Goal: Task Accomplishment & Management: Use online tool/utility

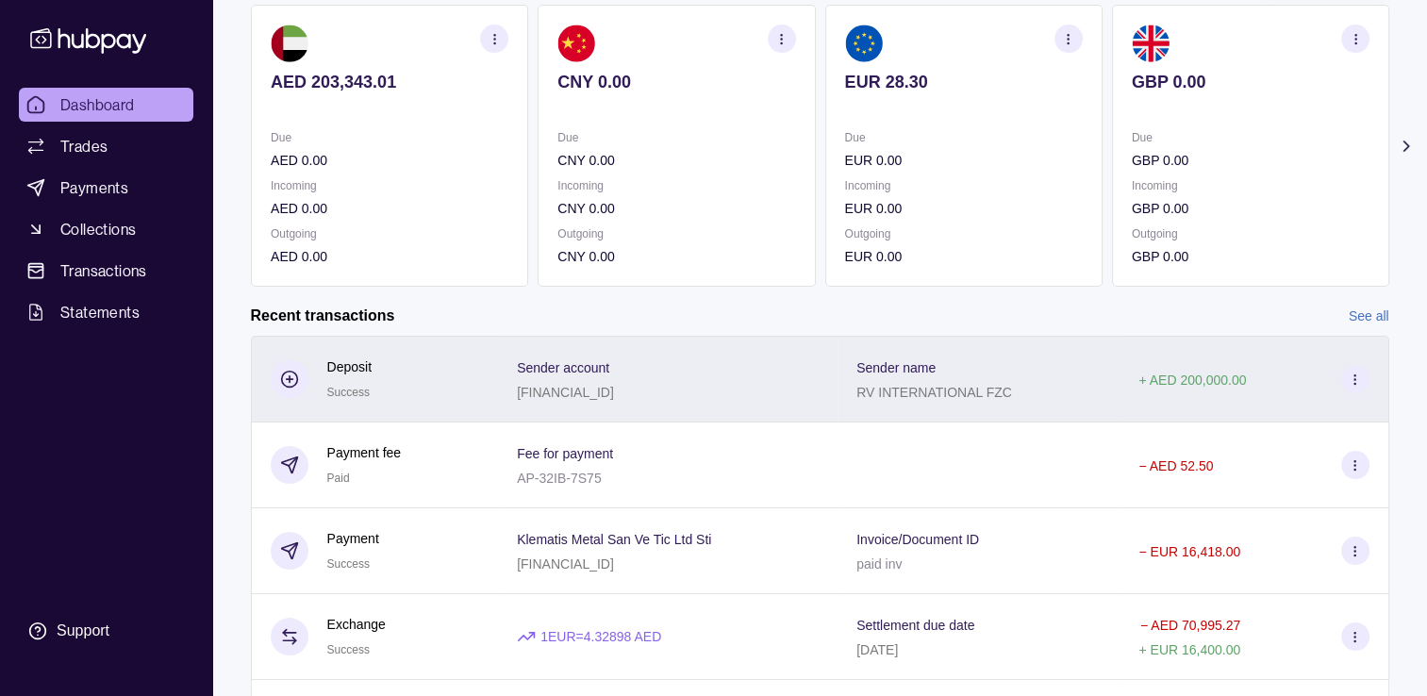
scroll to position [189, 0]
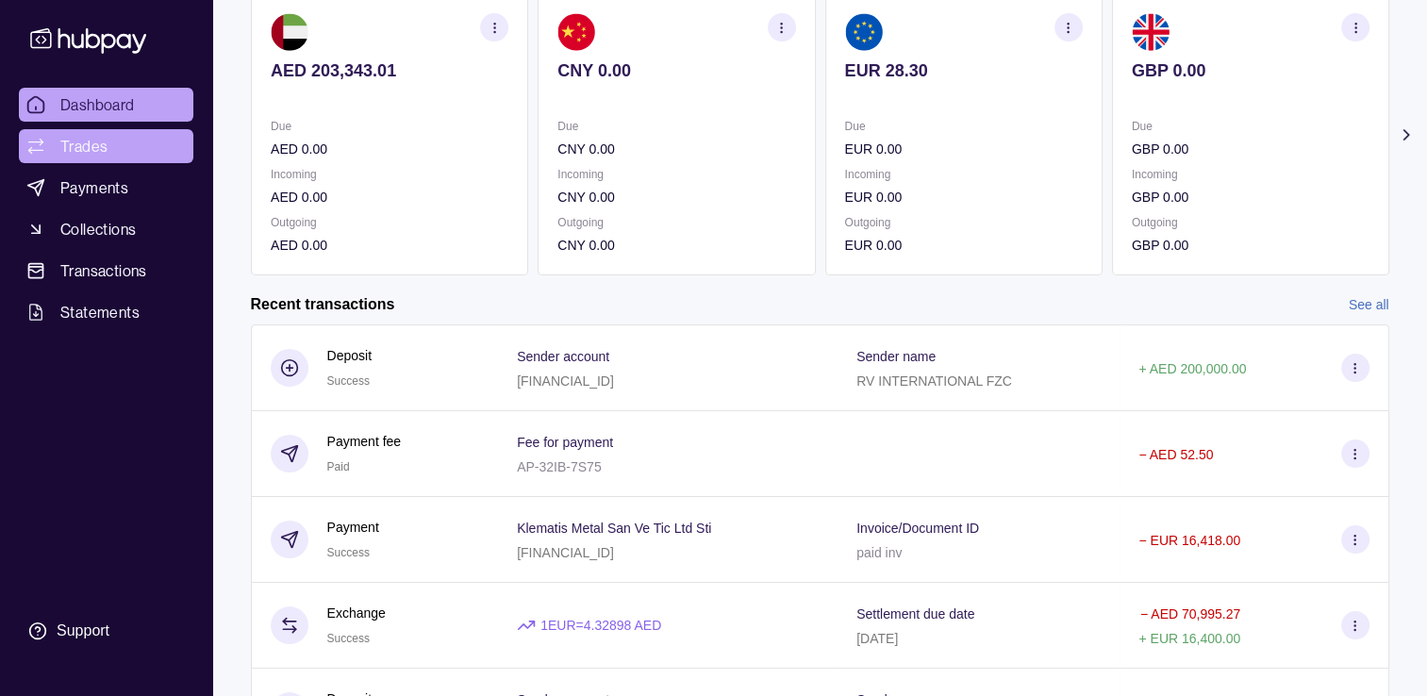
click at [90, 149] on span "Trades" at bounding box center [83, 146] width 47 height 23
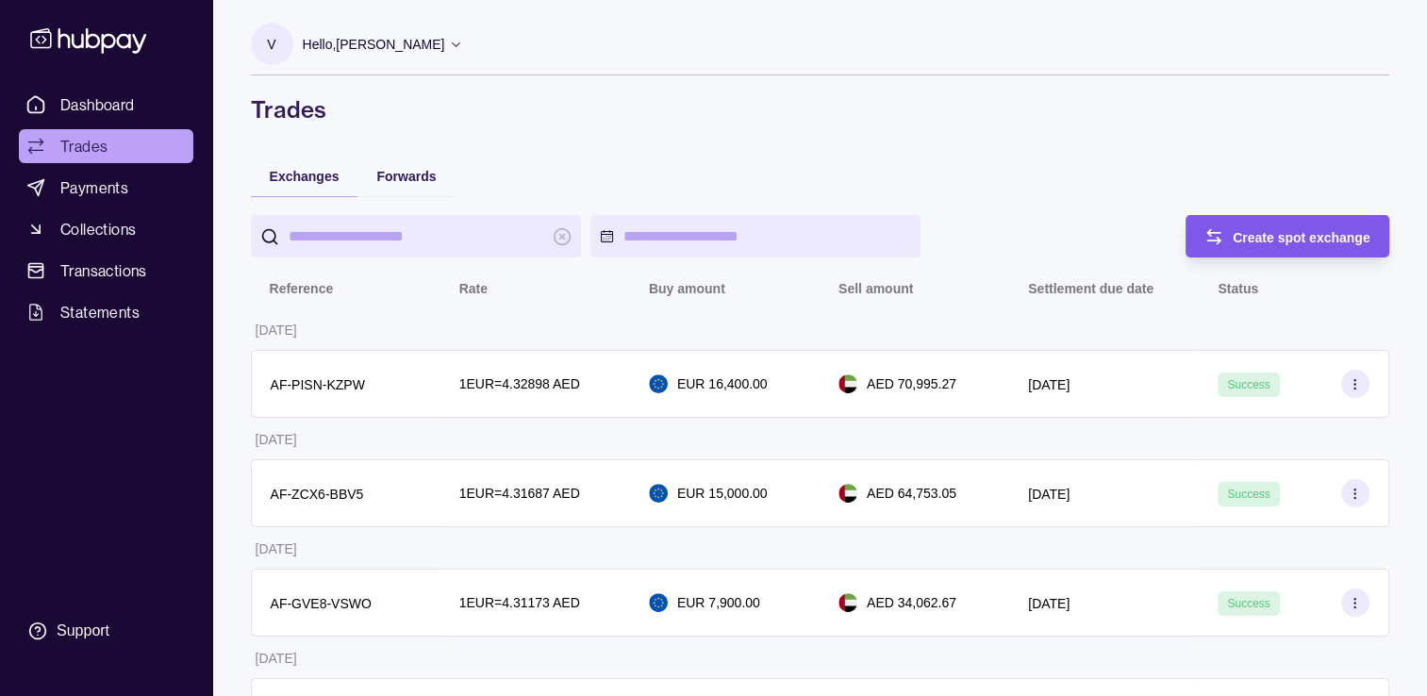
click at [1253, 237] on span "Create spot exchange" at bounding box center [1302, 237] width 138 height 15
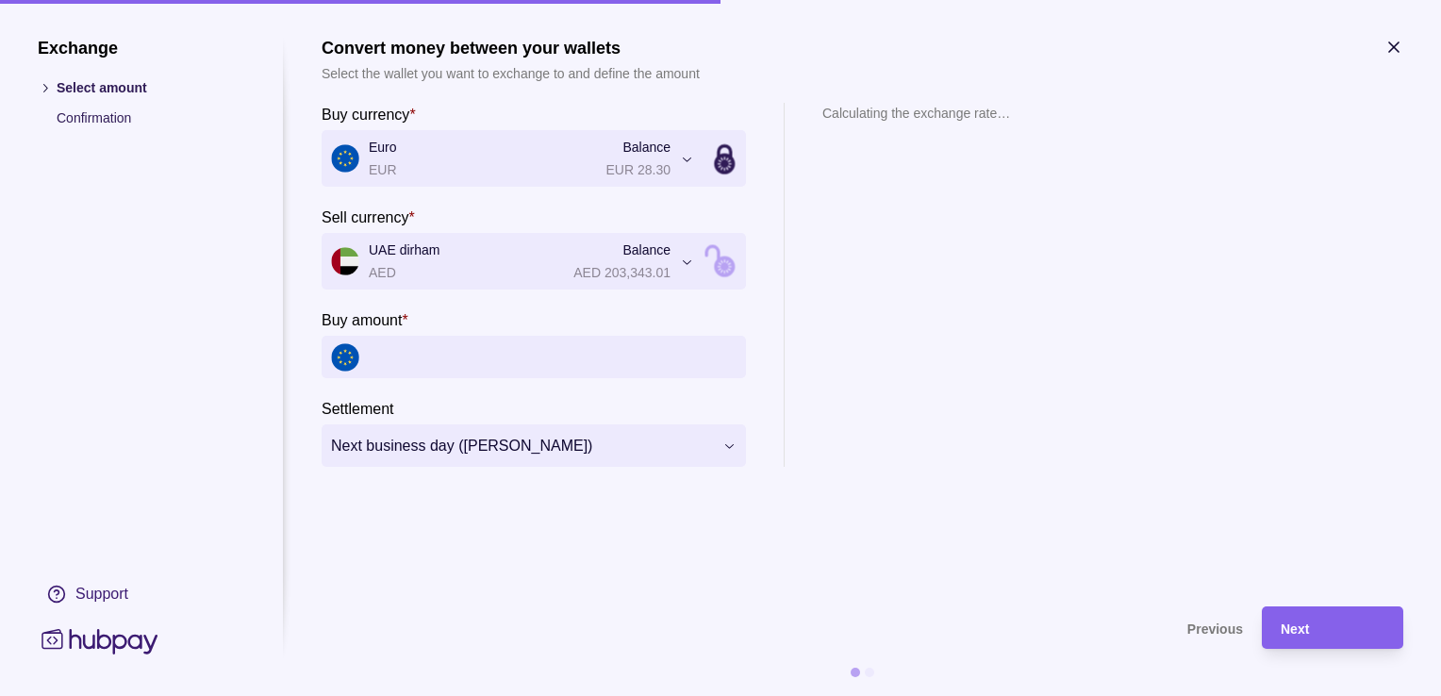
click at [437, 372] on input "Buy amount *" at bounding box center [553, 357] width 368 height 42
type input "*"
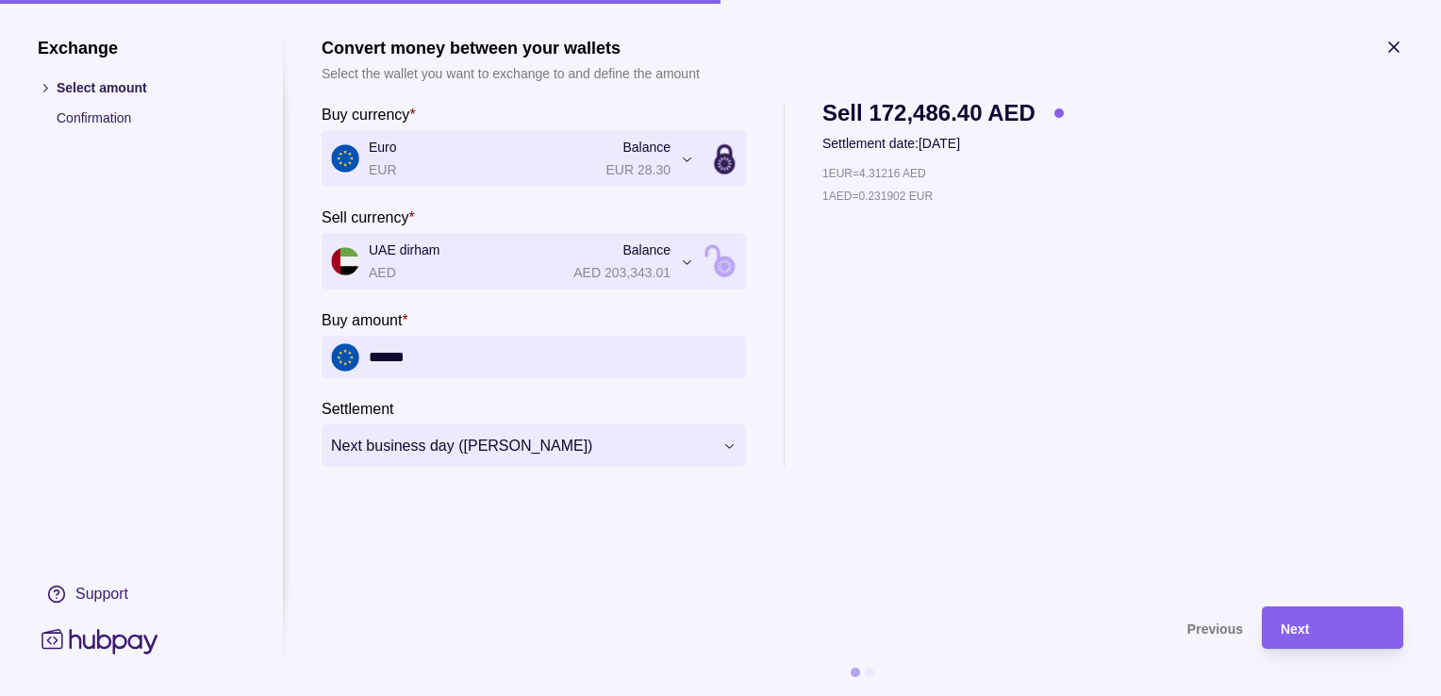
type input "******"
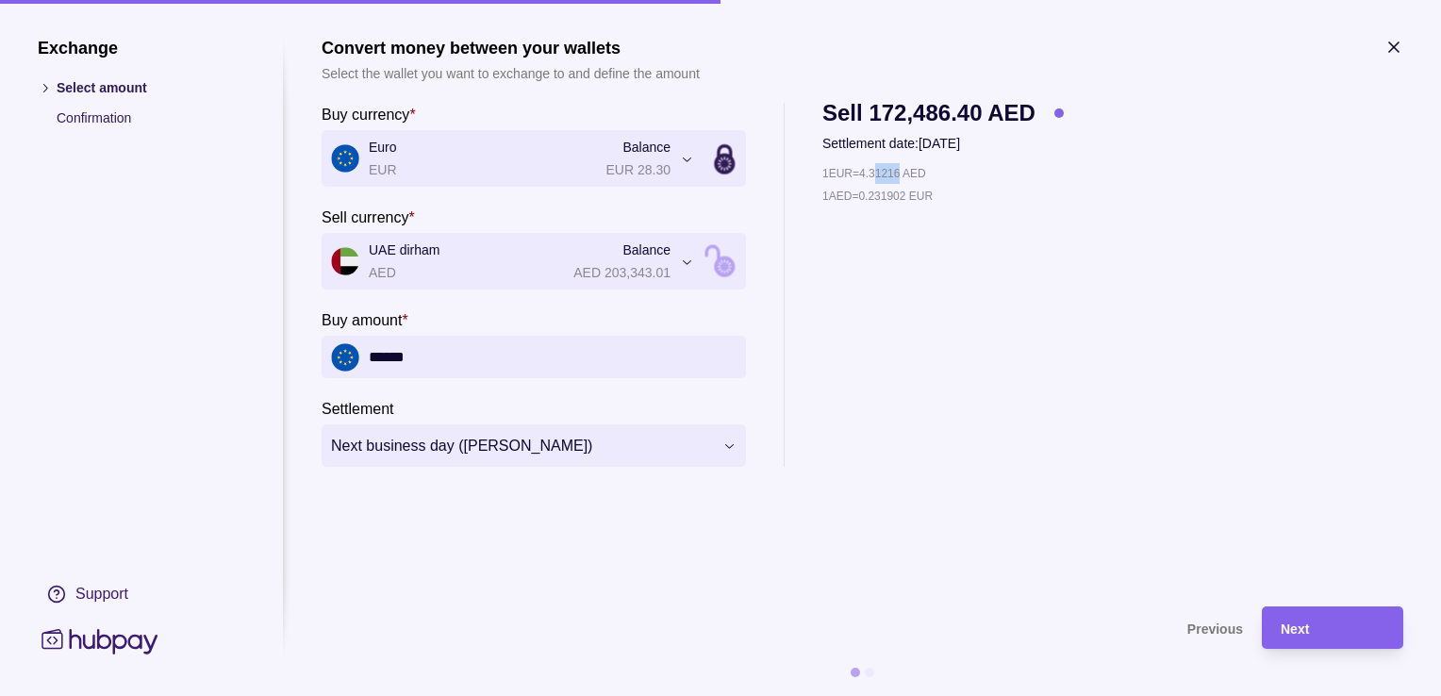
drag, startPoint x: 886, startPoint y: 177, endPoint x: 908, endPoint y: 177, distance: 21.7
click at [908, 177] on p "1 EUR = 4.31216 AED" at bounding box center [874, 173] width 104 height 21
click at [1307, 631] on span "Next" at bounding box center [1295, 628] width 28 height 15
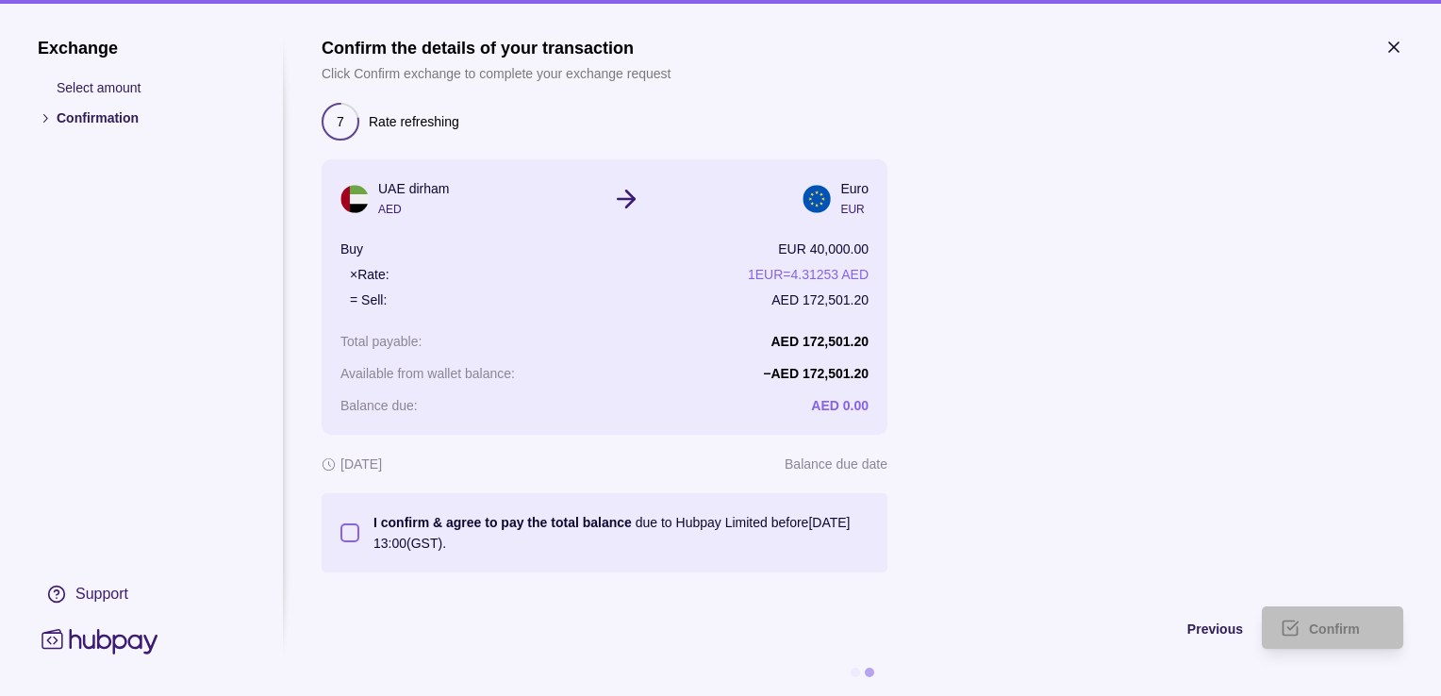
click at [349, 526] on button "I confirm & agree to pay the total balance due to Hubpay Limited before [DATE] …" at bounding box center [349, 532] width 19 height 19
click at [1309, 636] on span "Confirm" at bounding box center [1334, 628] width 51 height 15
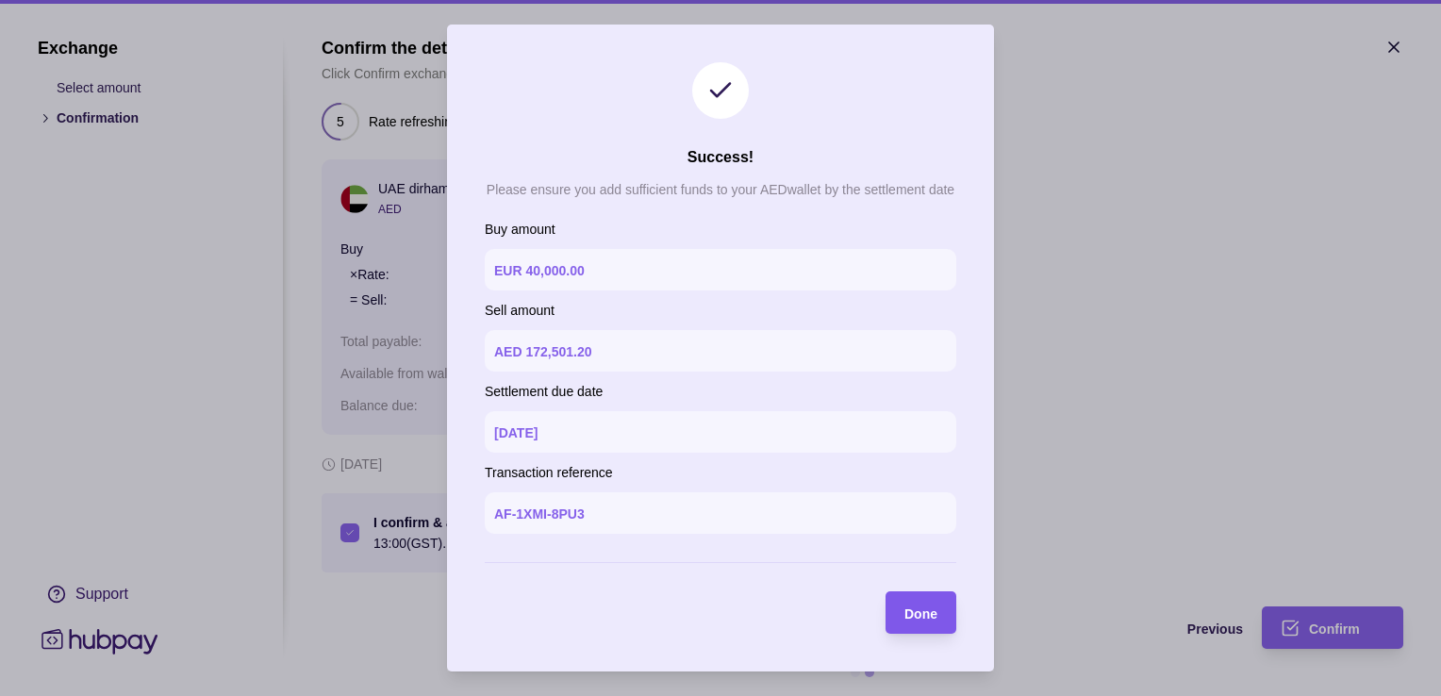
click at [913, 613] on span "Done" at bounding box center [920, 613] width 33 height 15
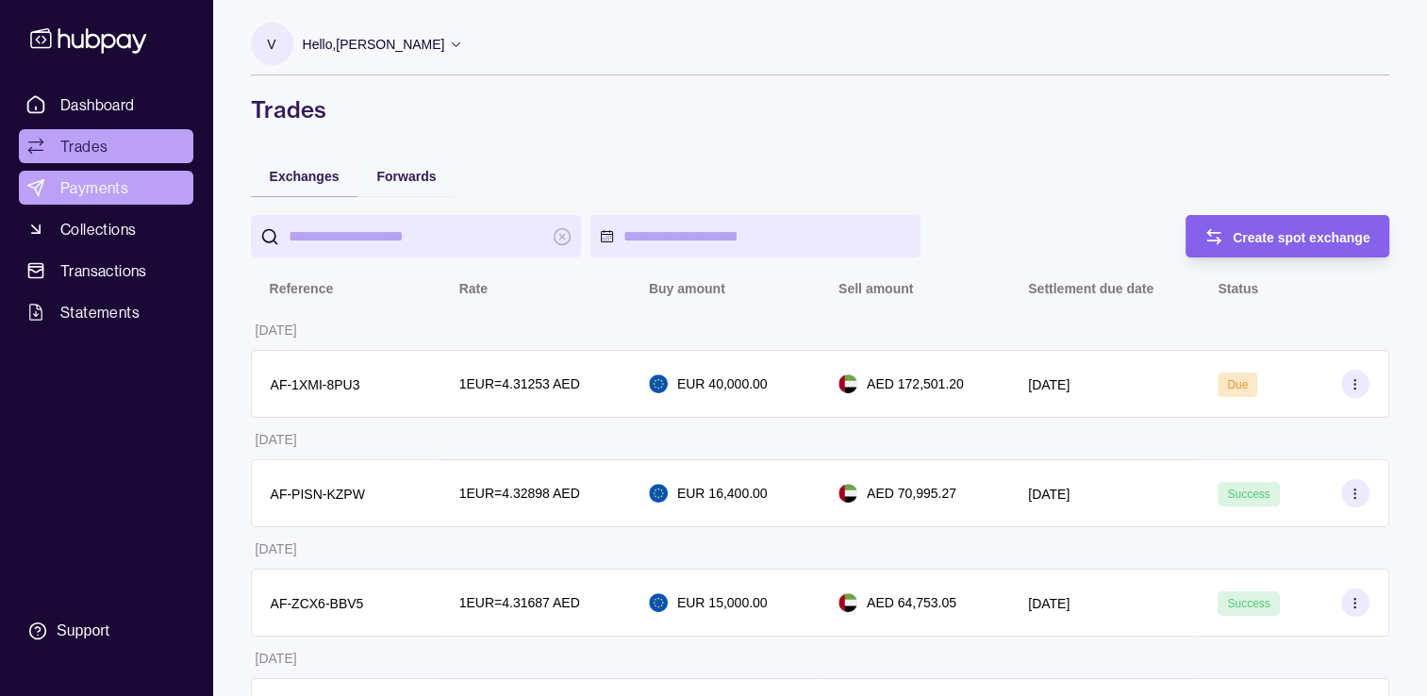
click at [78, 187] on span "Payments" at bounding box center [94, 187] width 68 height 23
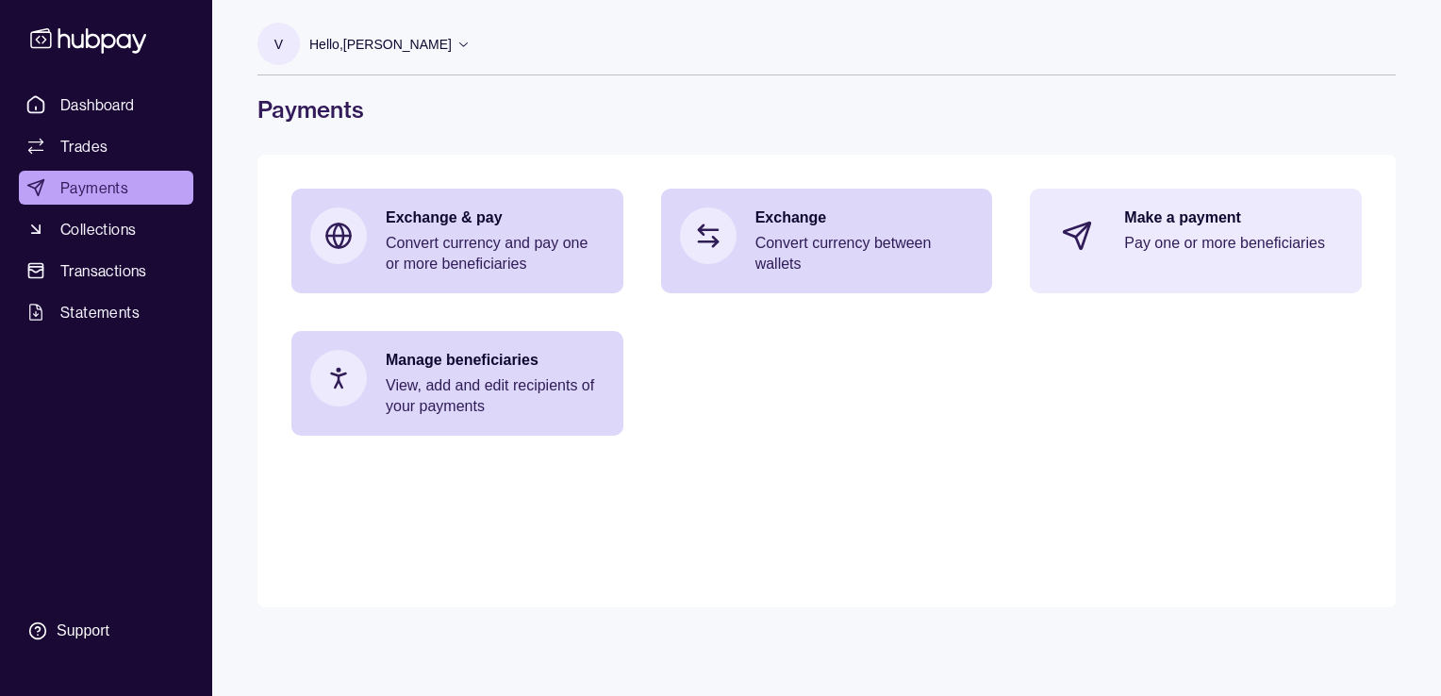
click at [1199, 243] on p "Pay one or more beneficiaries" at bounding box center [1233, 243] width 219 height 21
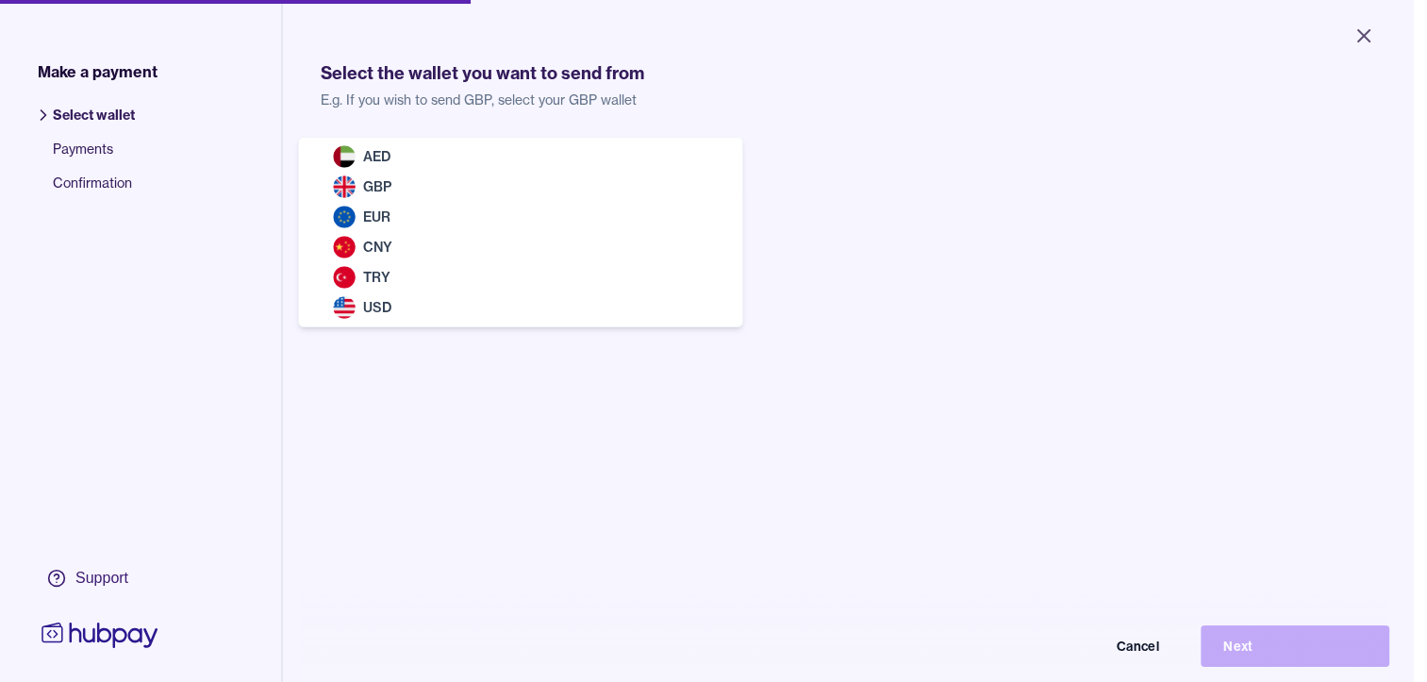
click at [547, 174] on body "Close Make a payment Select wallet Payments Confirmation Support Select the wal…" at bounding box center [706, 341] width 1413 height 682
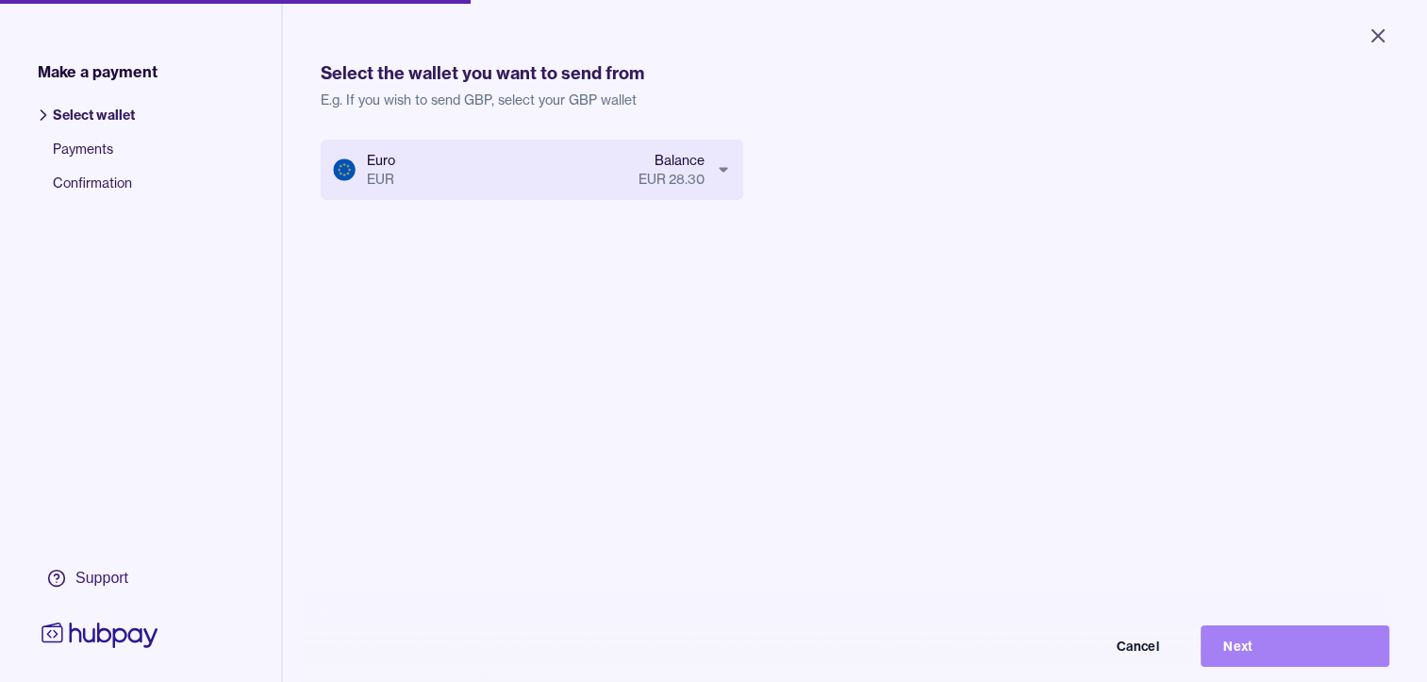
click at [1263, 660] on button "Next" at bounding box center [1294, 645] width 189 height 41
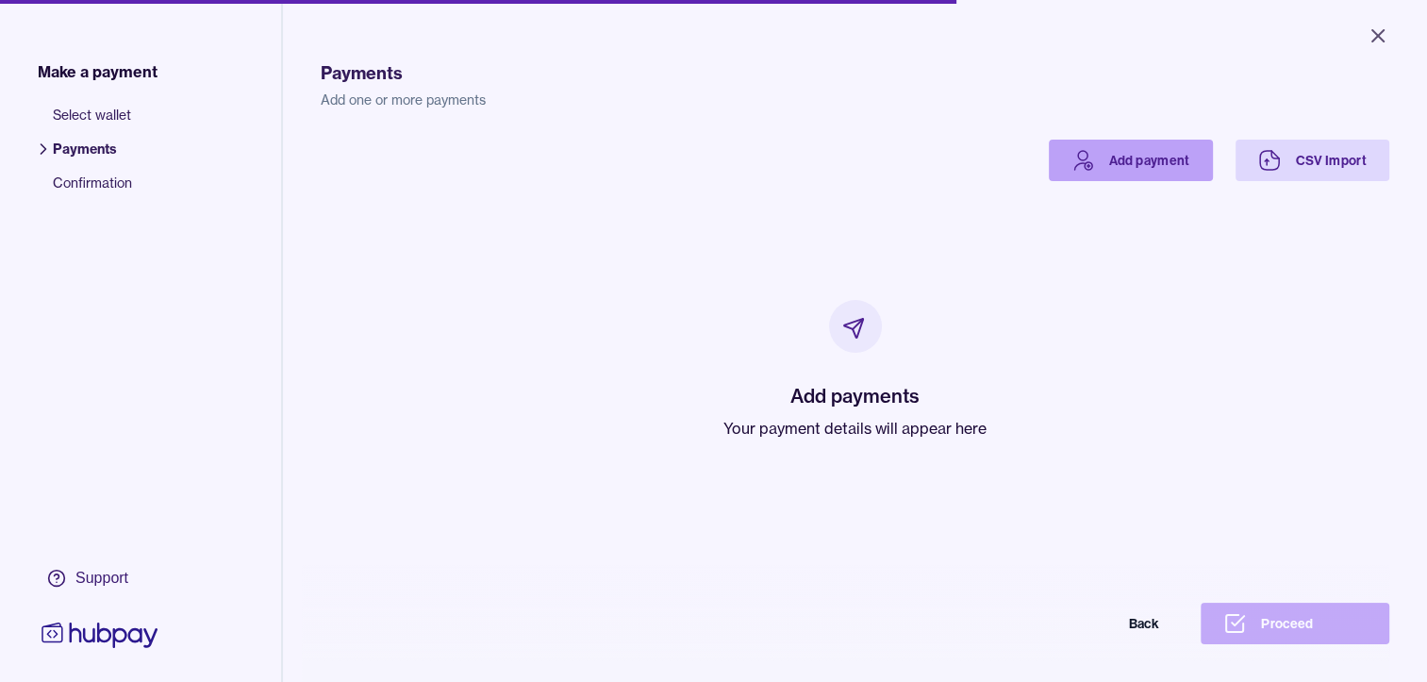
click at [1155, 155] on link "Add payment" at bounding box center [1131, 160] width 164 height 41
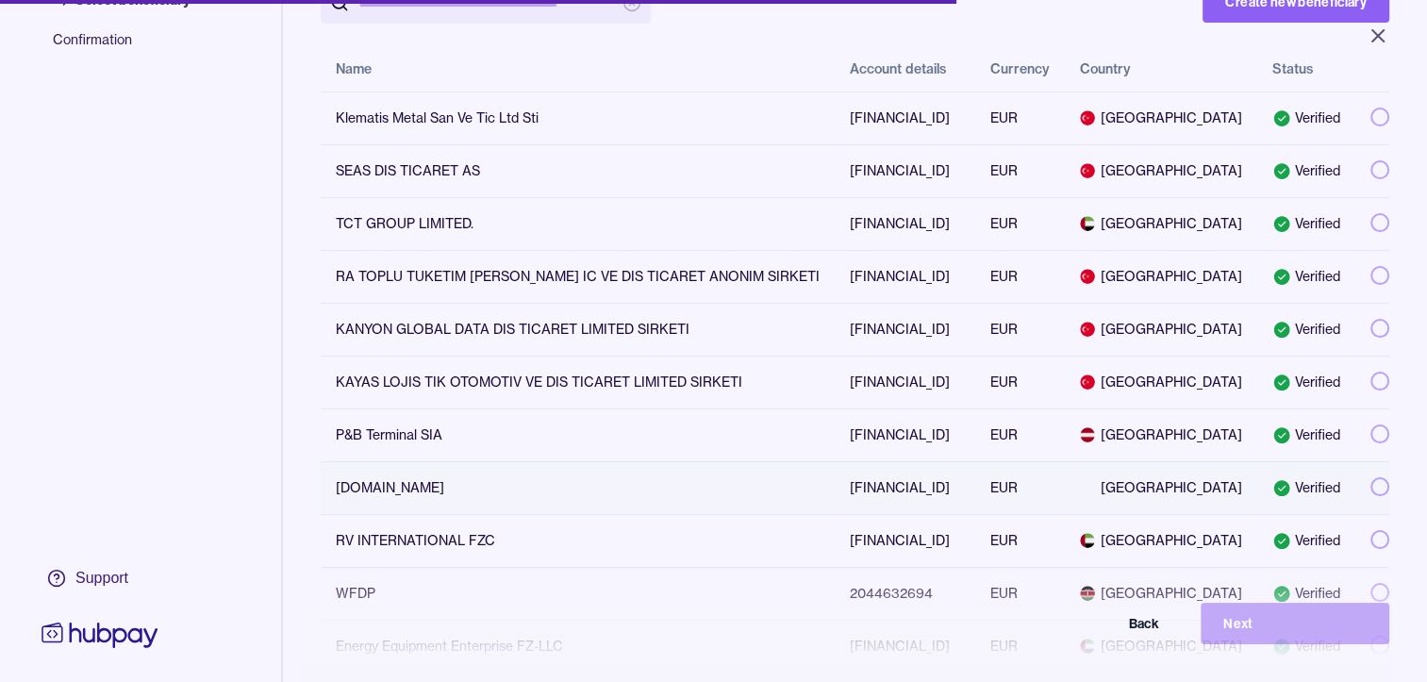
scroll to position [283, 0]
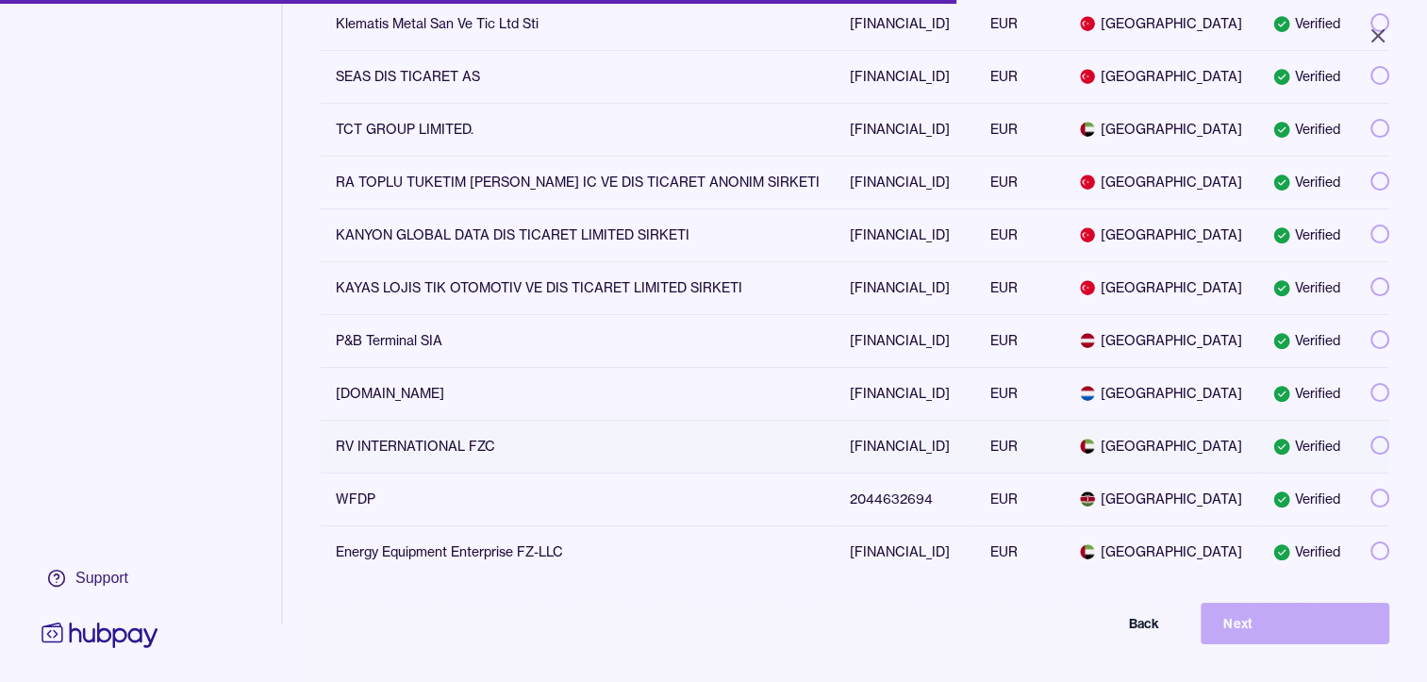
click at [456, 472] on td "RV INTERNATIONAL FZC" at bounding box center [578, 446] width 514 height 53
click at [1306, 643] on button "Next" at bounding box center [1294, 623] width 189 height 41
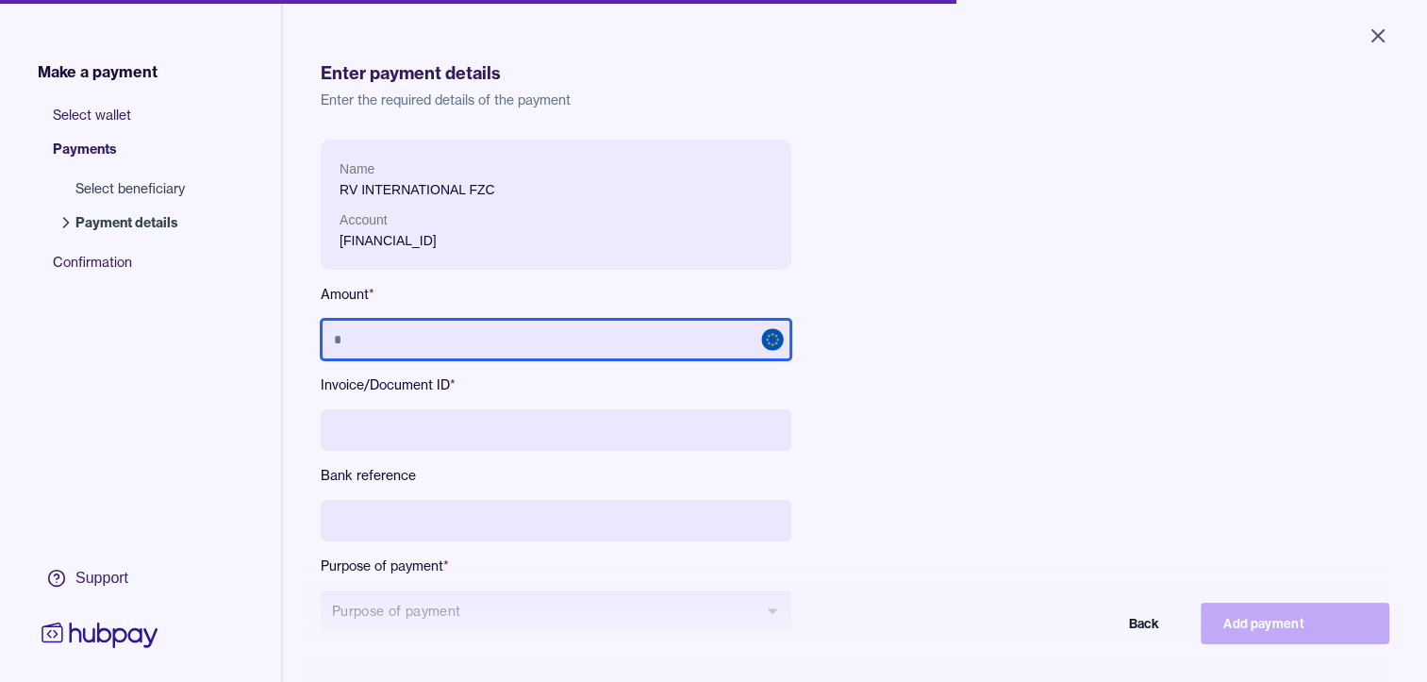
click at [542, 339] on input "text" at bounding box center [556, 339] width 471 height 41
type input "******"
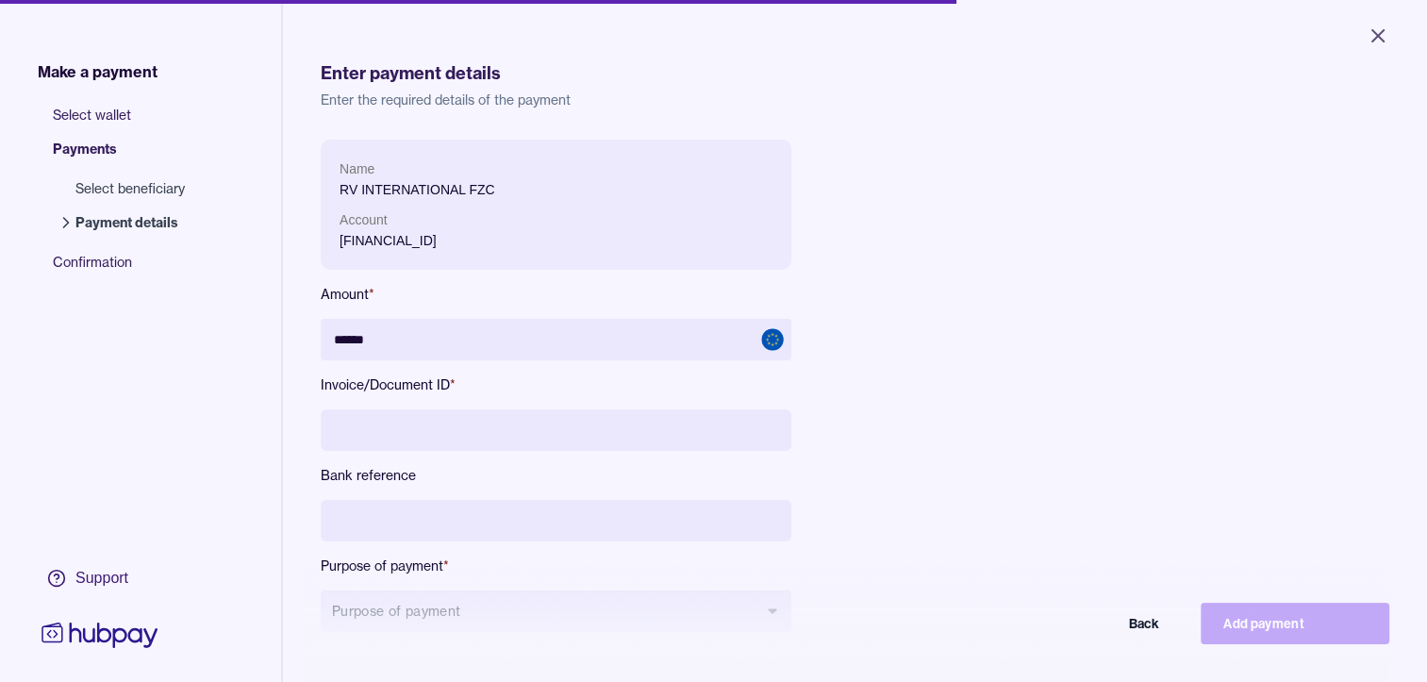
click at [563, 422] on input at bounding box center [556, 429] width 471 height 41
type input "**********"
click at [436, 612] on button "Purpose of payment" at bounding box center [556, 610] width 471 height 41
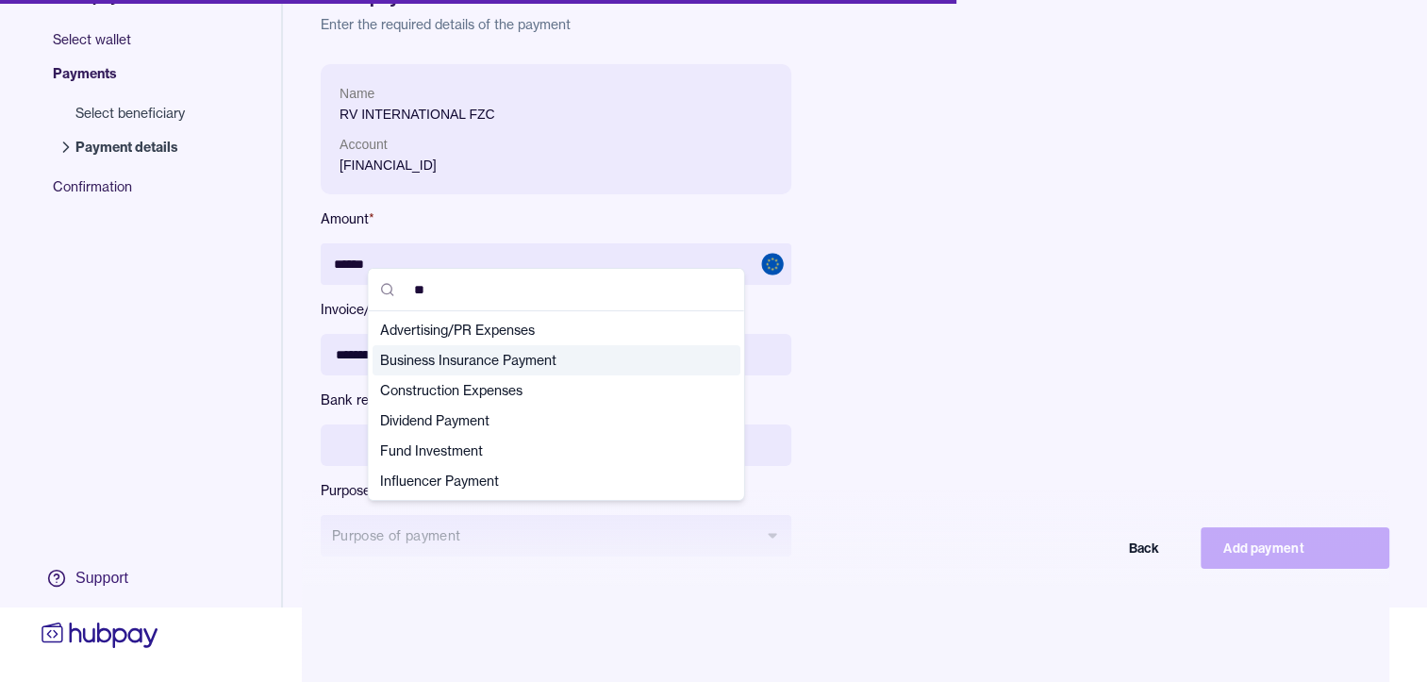
type input "*"
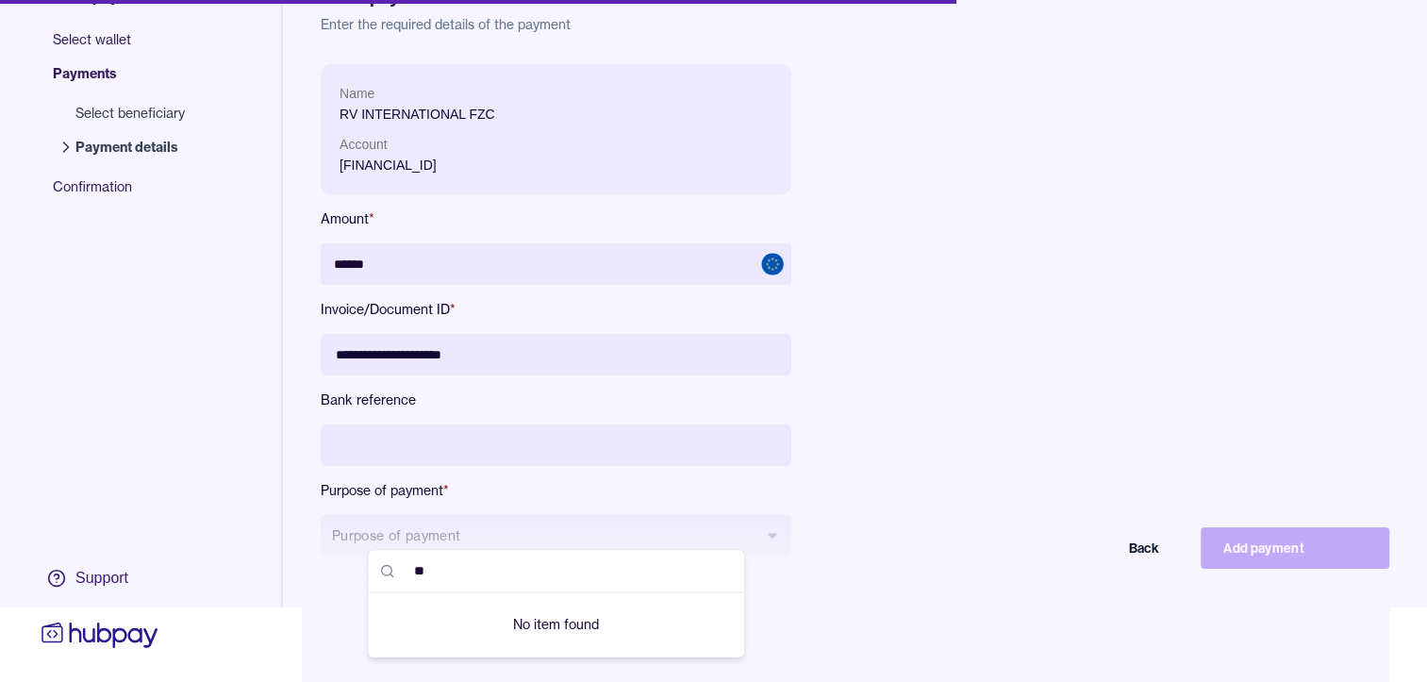
type input "*"
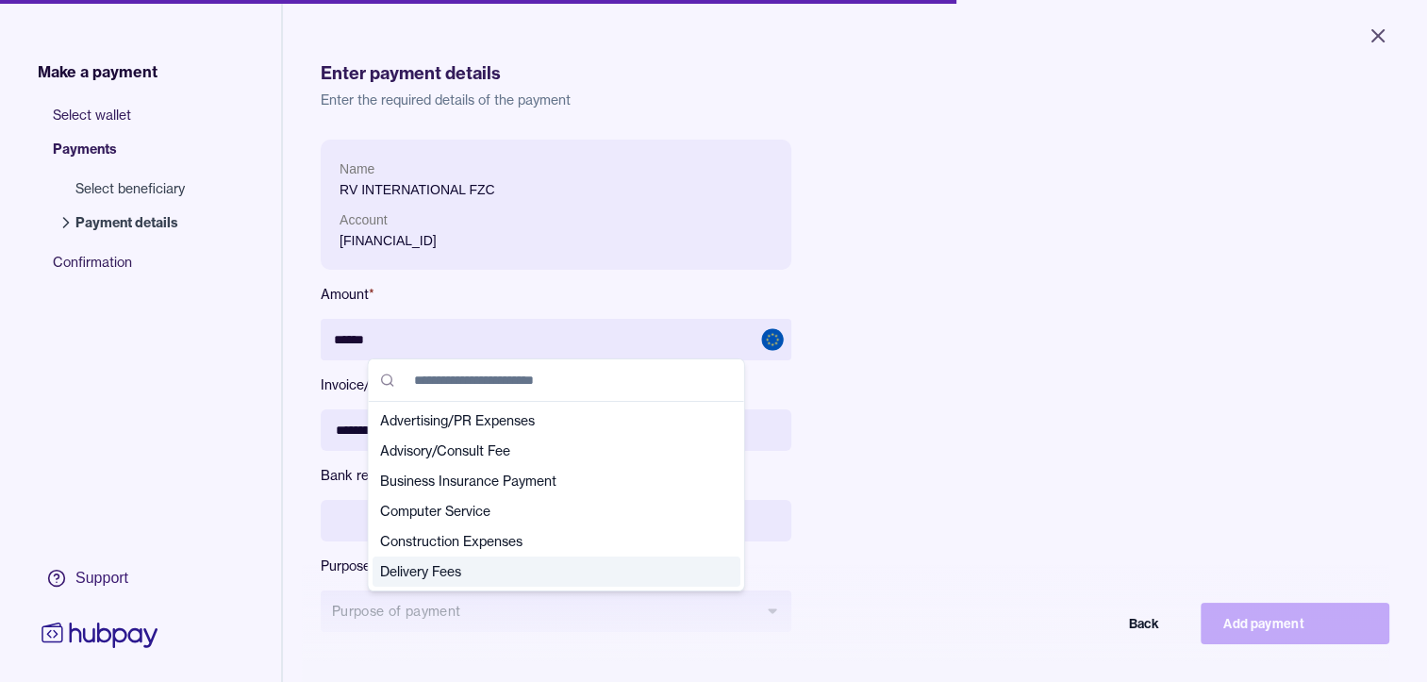
click at [868, 560] on div "**********" at bounding box center [743, 401] width 845 height 522
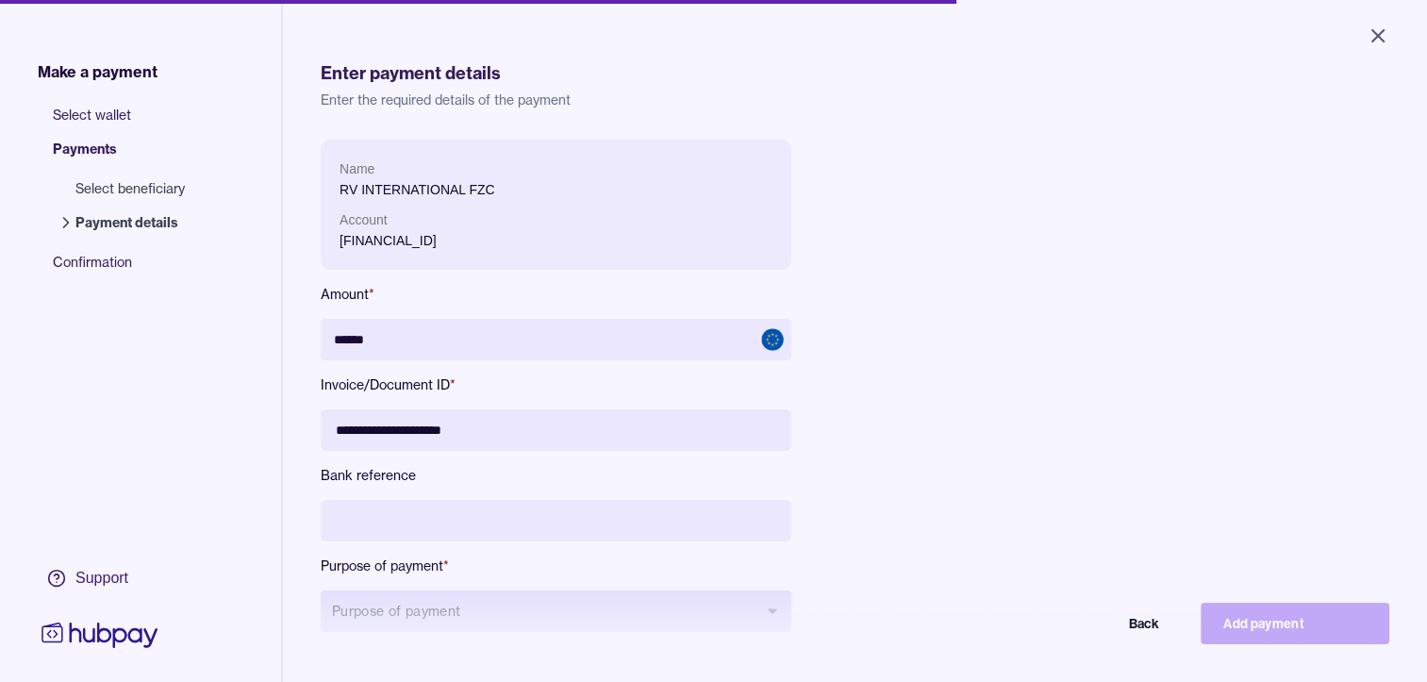
click at [745, 608] on button "Purpose of payment" at bounding box center [556, 610] width 471 height 41
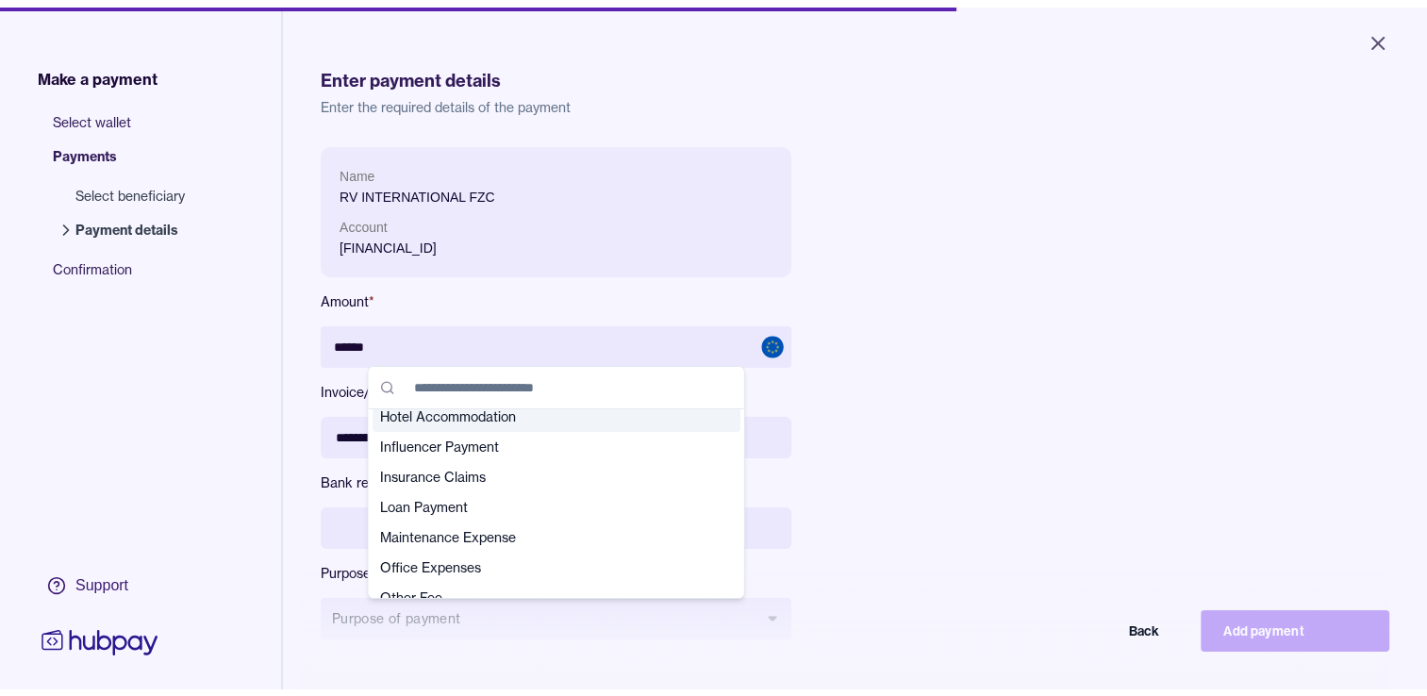
scroll to position [377, 0]
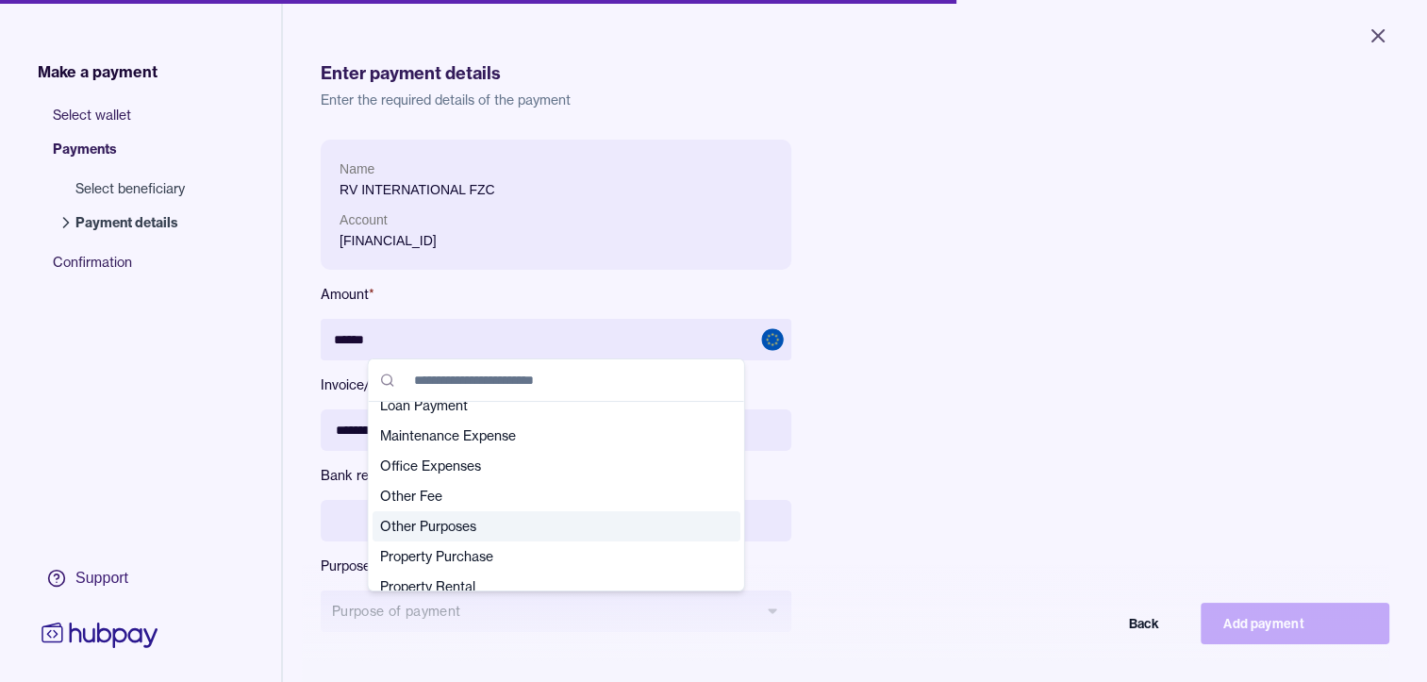
click at [441, 530] on span "Other Purposes" at bounding box center [545, 526] width 330 height 19
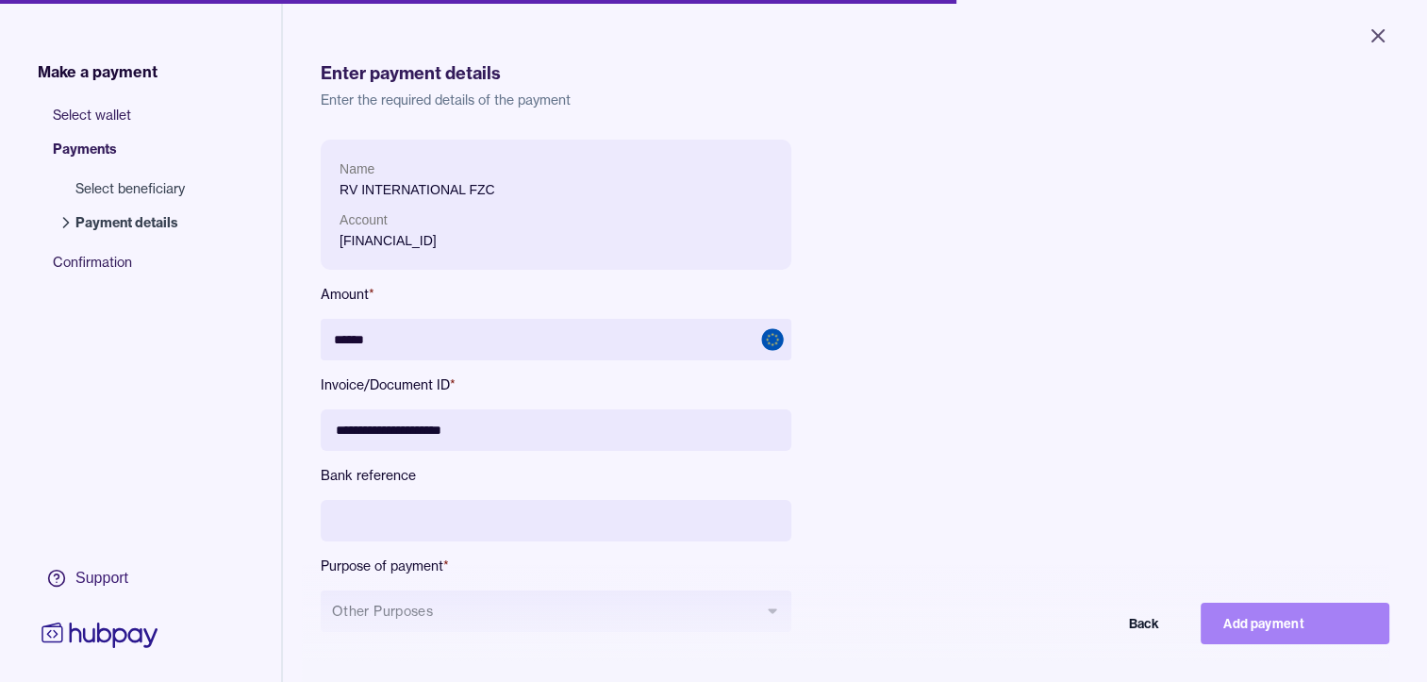
click at [1302, 637] on button "Add payment" at bounding box center [1294, 623] width 189 height 41
type input "*****"
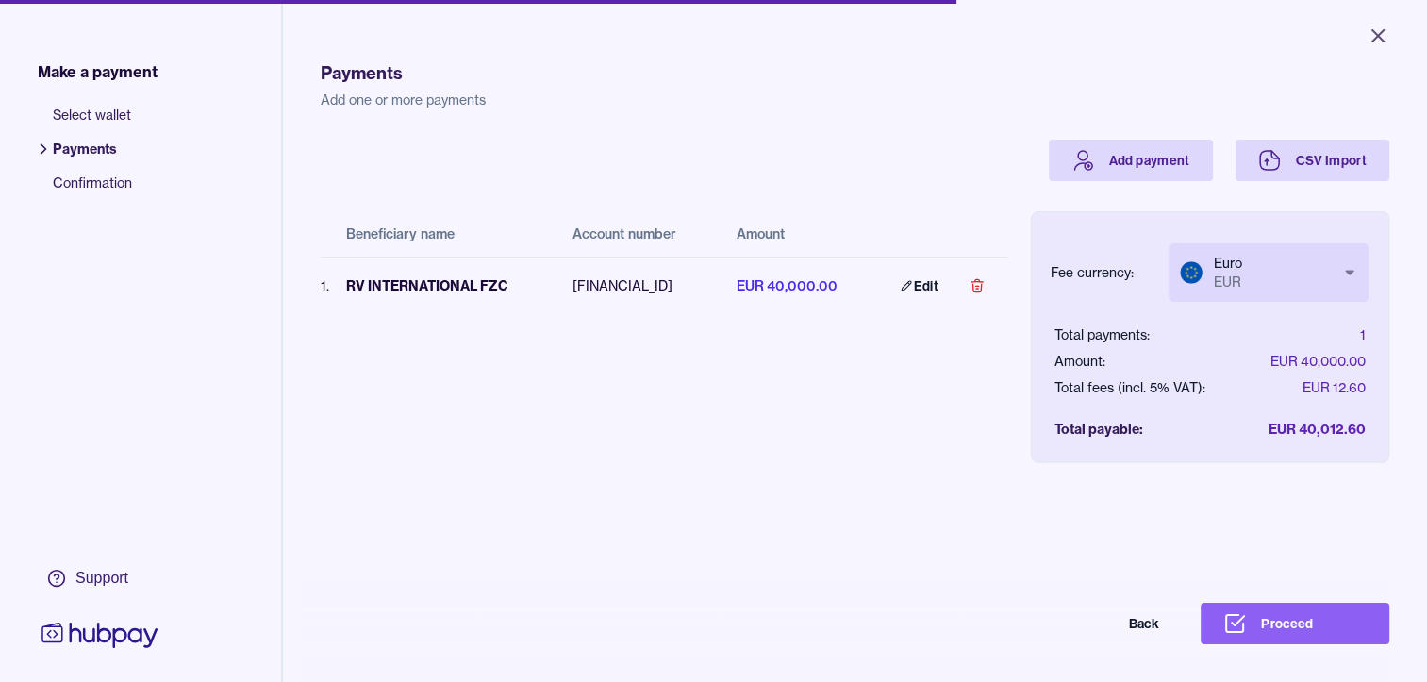
click at [1274, 275] on body "Close Make a payment Select wallet Payments Confirmation Support Payments Add o…" at bounding box center [713, 341] width 1427 height 682
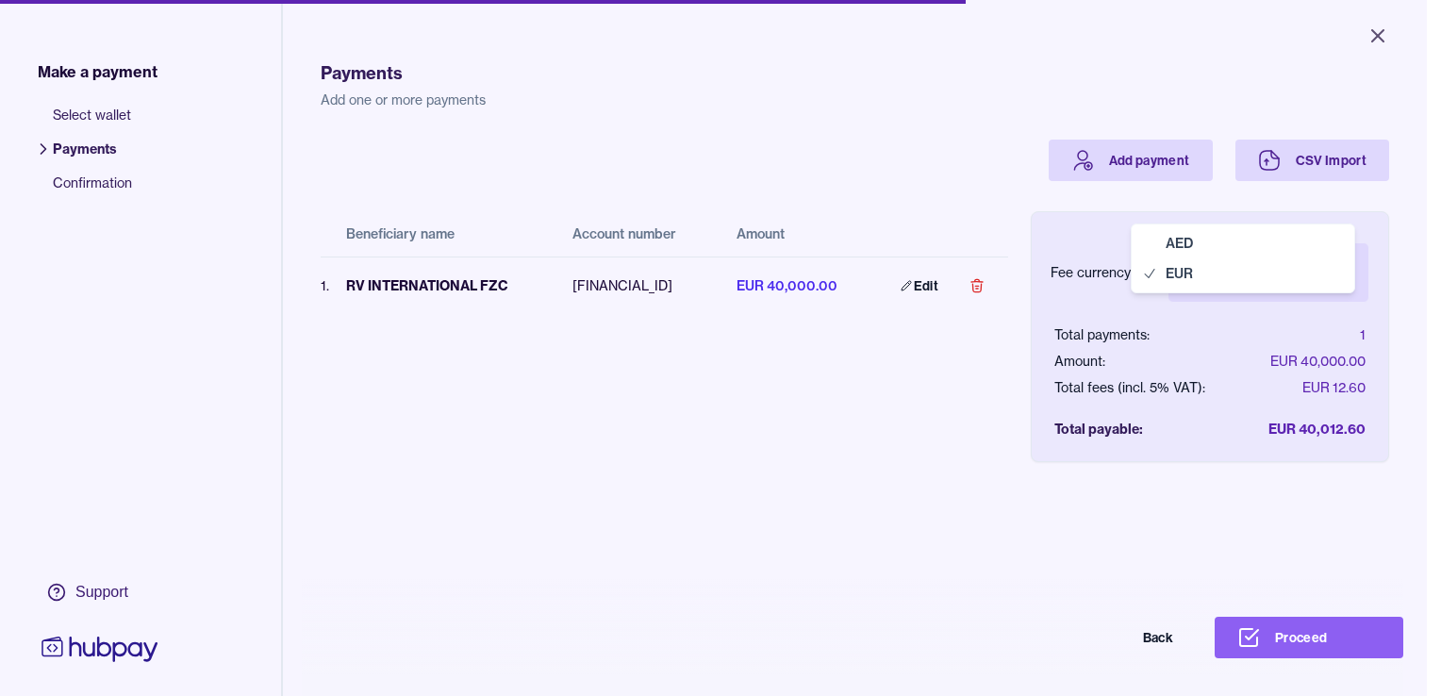
select select "***"
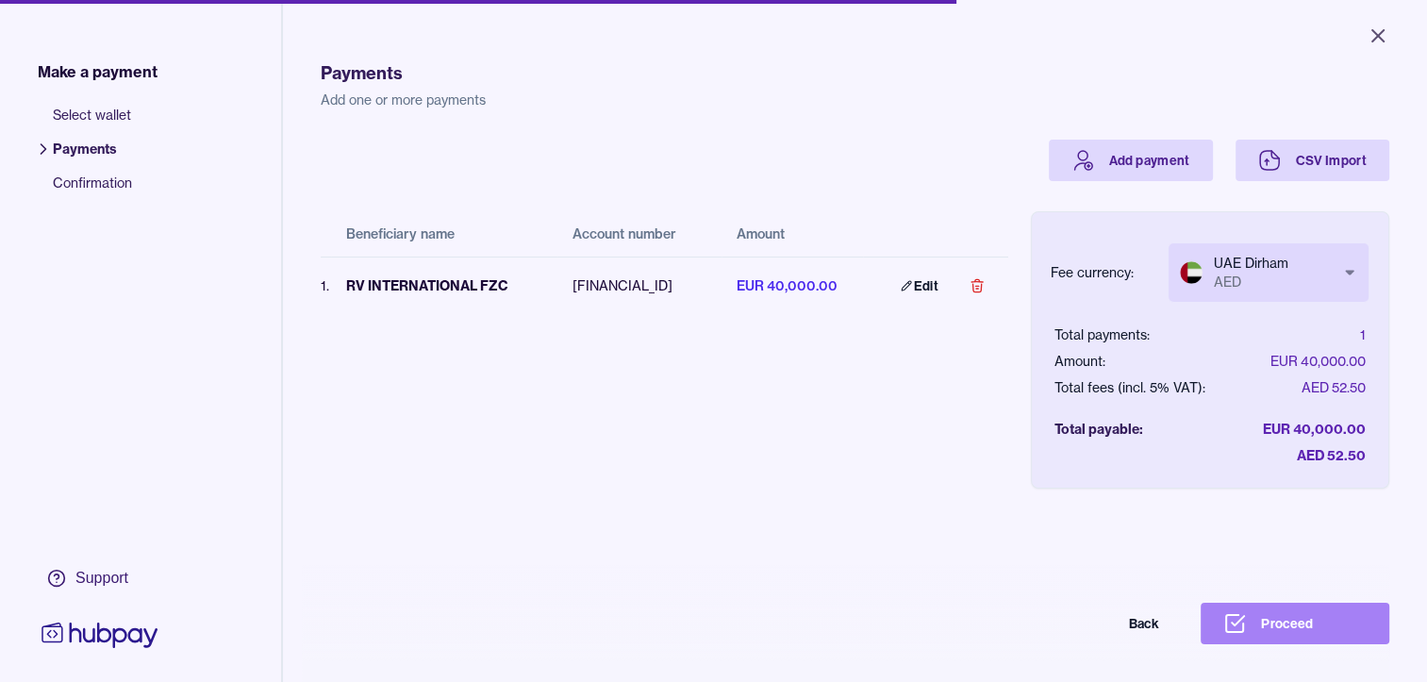
click at [1297, 642] on button "Proceed" at bounding box center [1294, 623] width 189 height 41
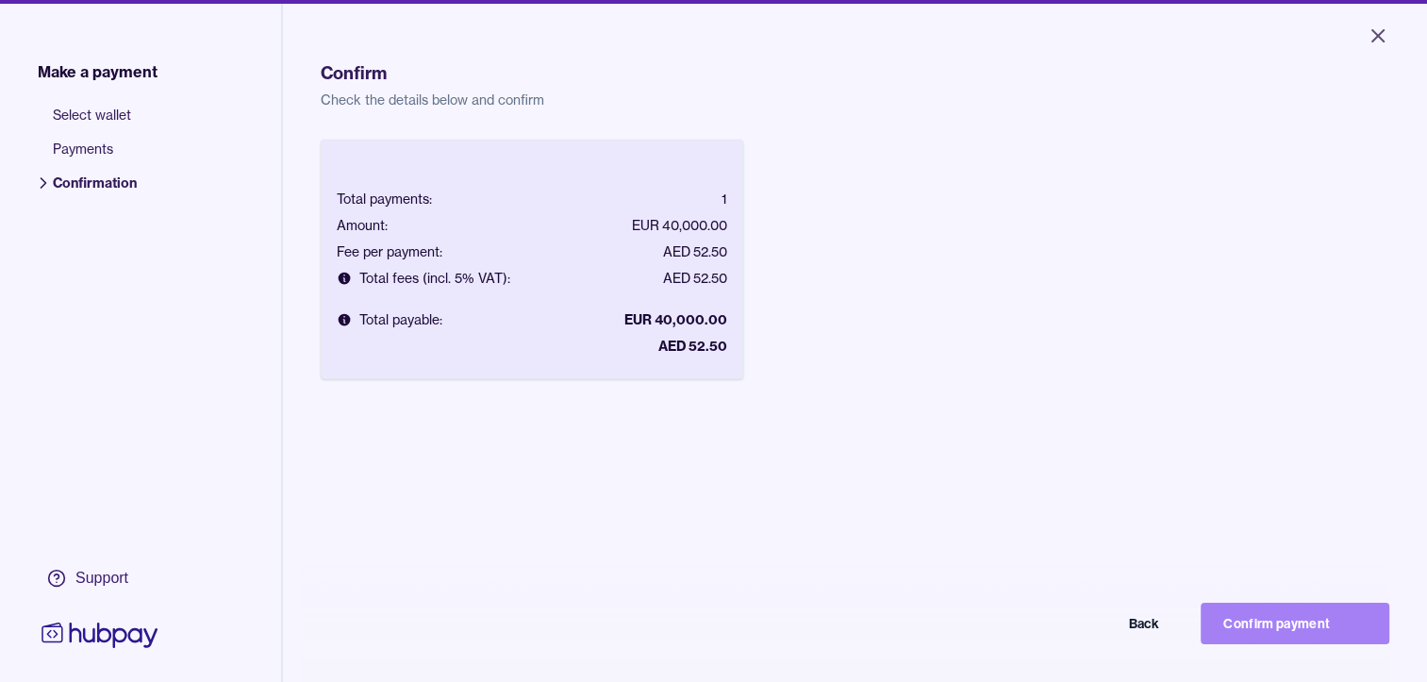
click at [1274, 631] on button "Confirm payment" at bounding box center [1294, 623] width 189 height 41
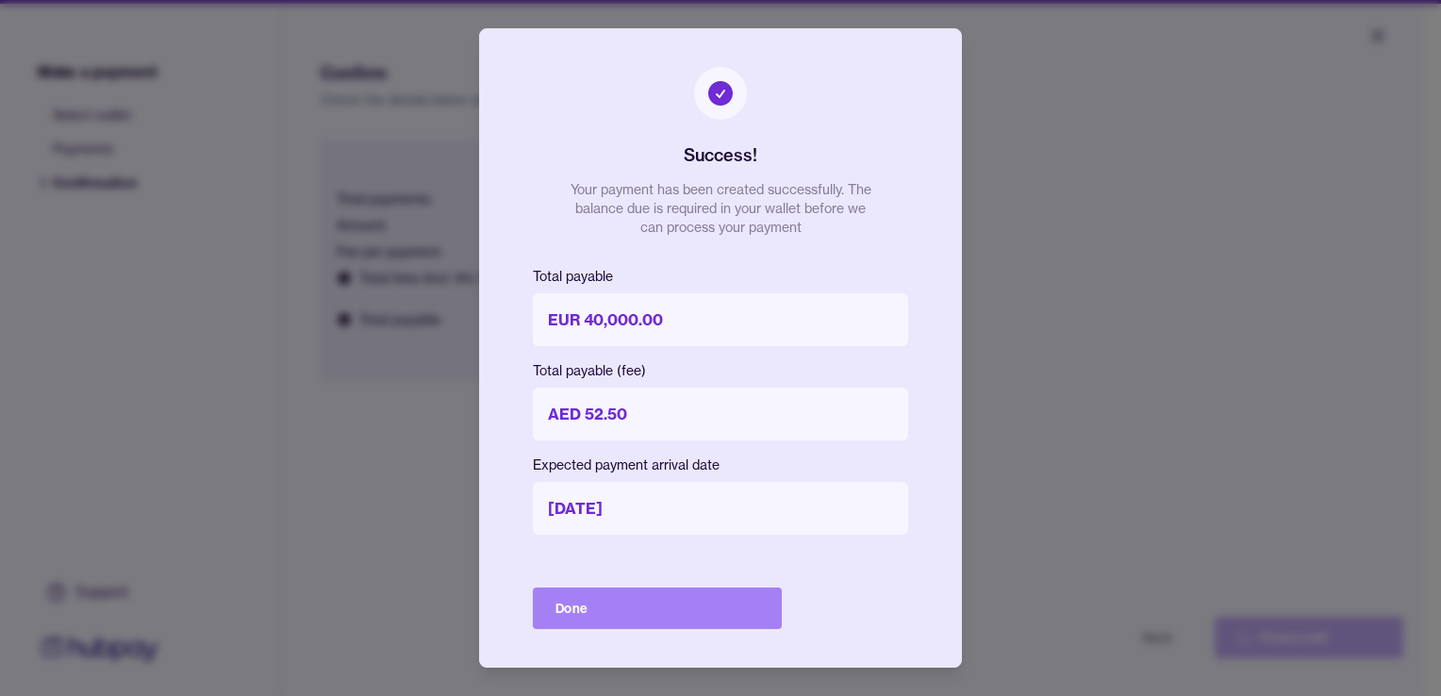
click at [653, 604] on button "Done" at bounding box center [657, 608] width 249 height 41
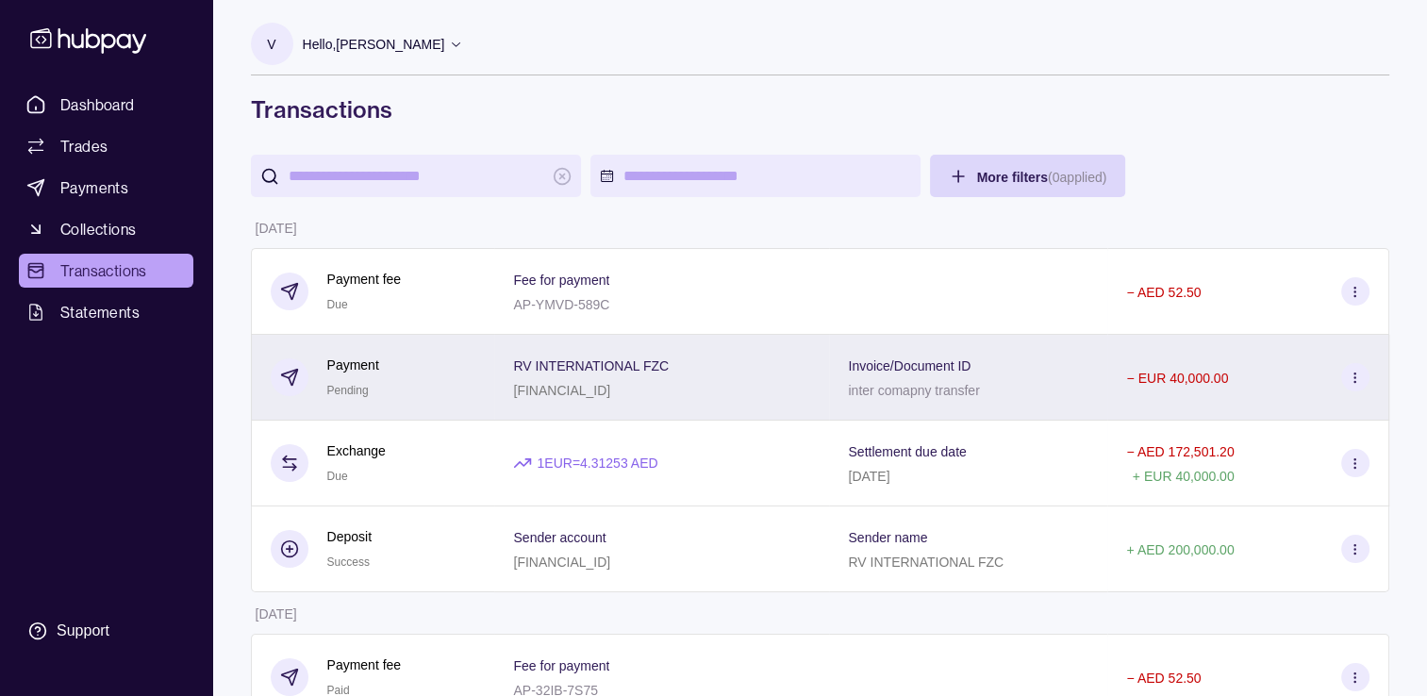
drag, startPoint x: 510, startPoint y: 392, endPoint x: 644, endPoint y: 399, distance: 134.1
click at [644, 399] on div "RV INTERNATIONAL FZC [FINANCIAL_ID]" at bounding box center [661, 378] width 335 height 86
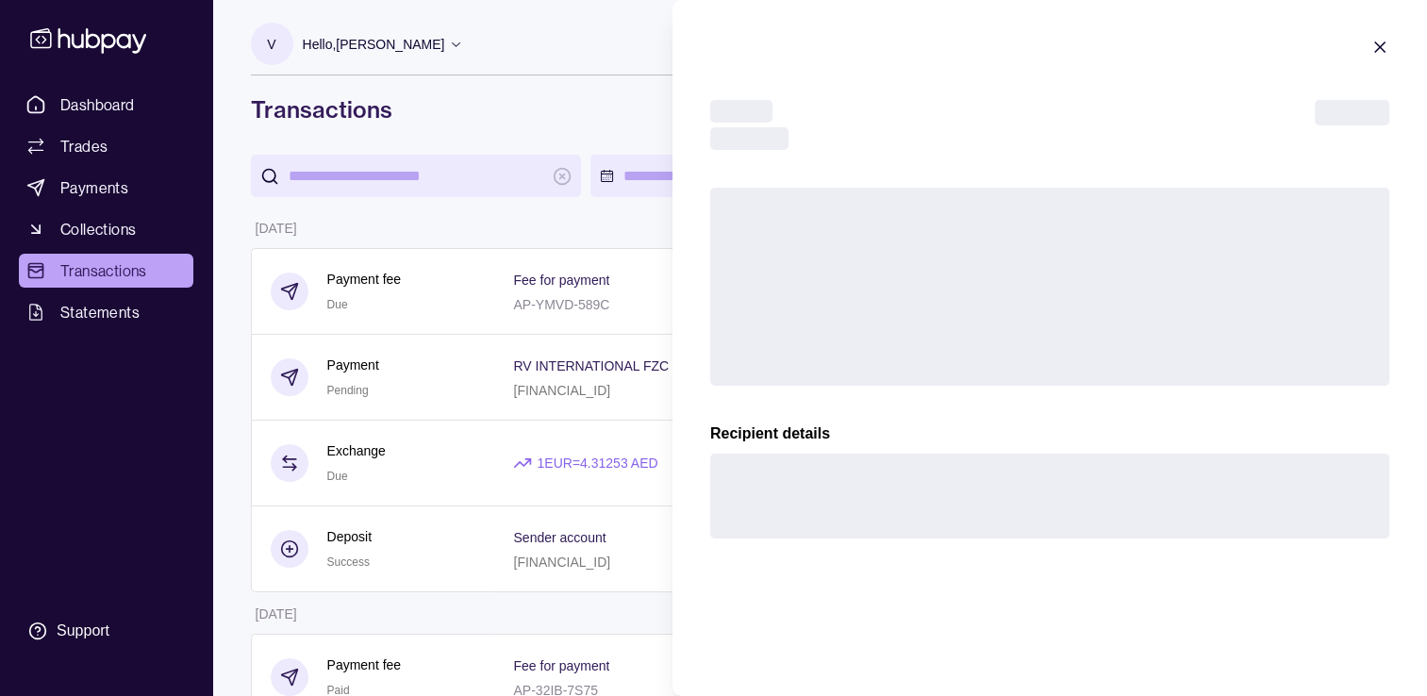
copy p "[FINANCIAL_ID]"
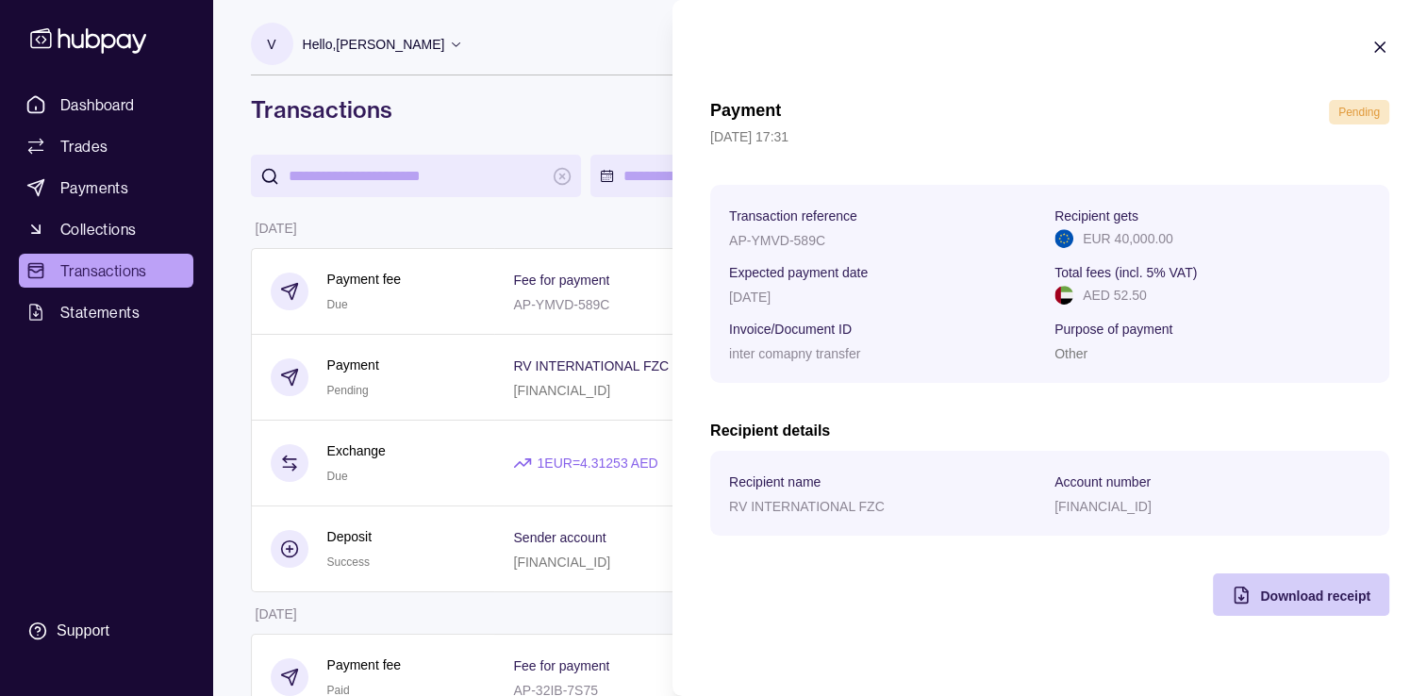
click at [1290, 598] on span "Download receipt" at bounding box center [1315, 595] width 110 height 15
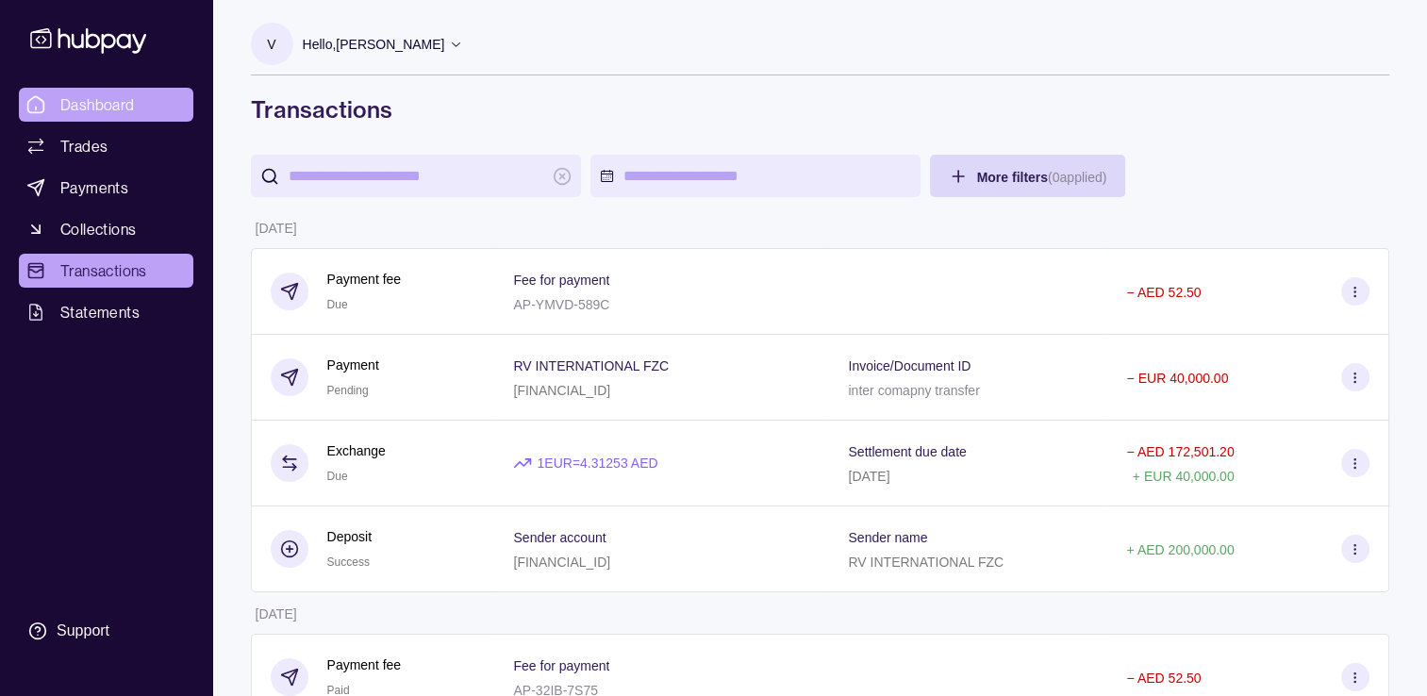
click at [87, 108] on span "Dashboard" at bounding box center [97, 104] width 74 height 23
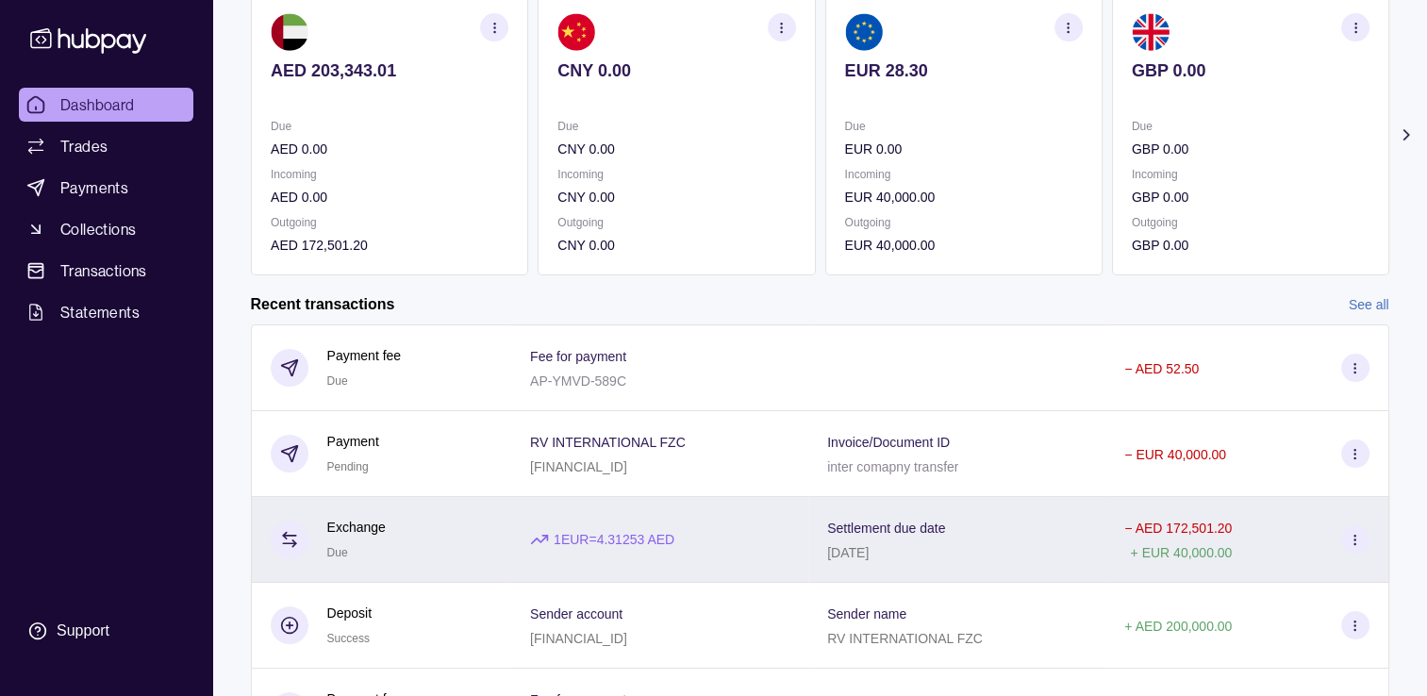
scroll to position [309, 0]
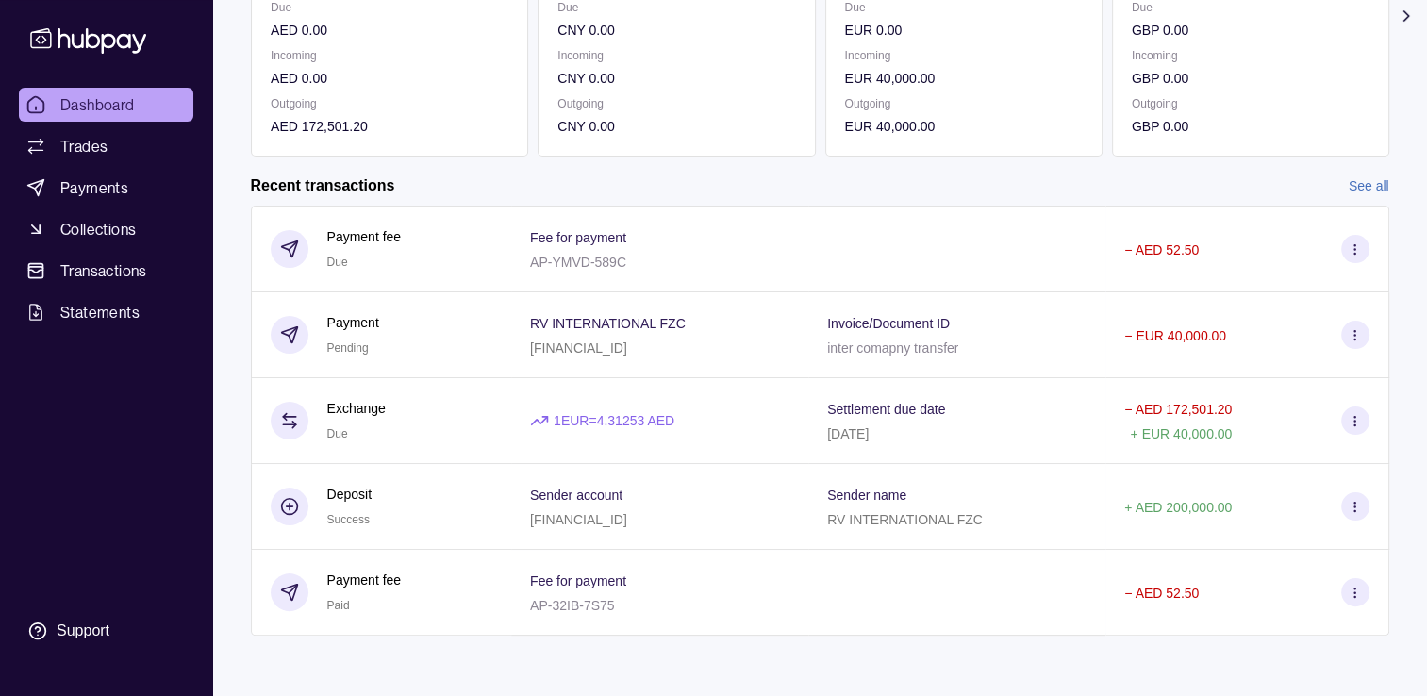
click at [1367, 171] on section "Add funds AED 203,343.01 Due AED 0.00 Incoming AED 0.00 Outgoing AED 172,501.20…" at bounding box center [820, 233] width 1214 height 879
click at [1366, 176] on link "See all" at bounding box center [1369, 185] width 41 height 21
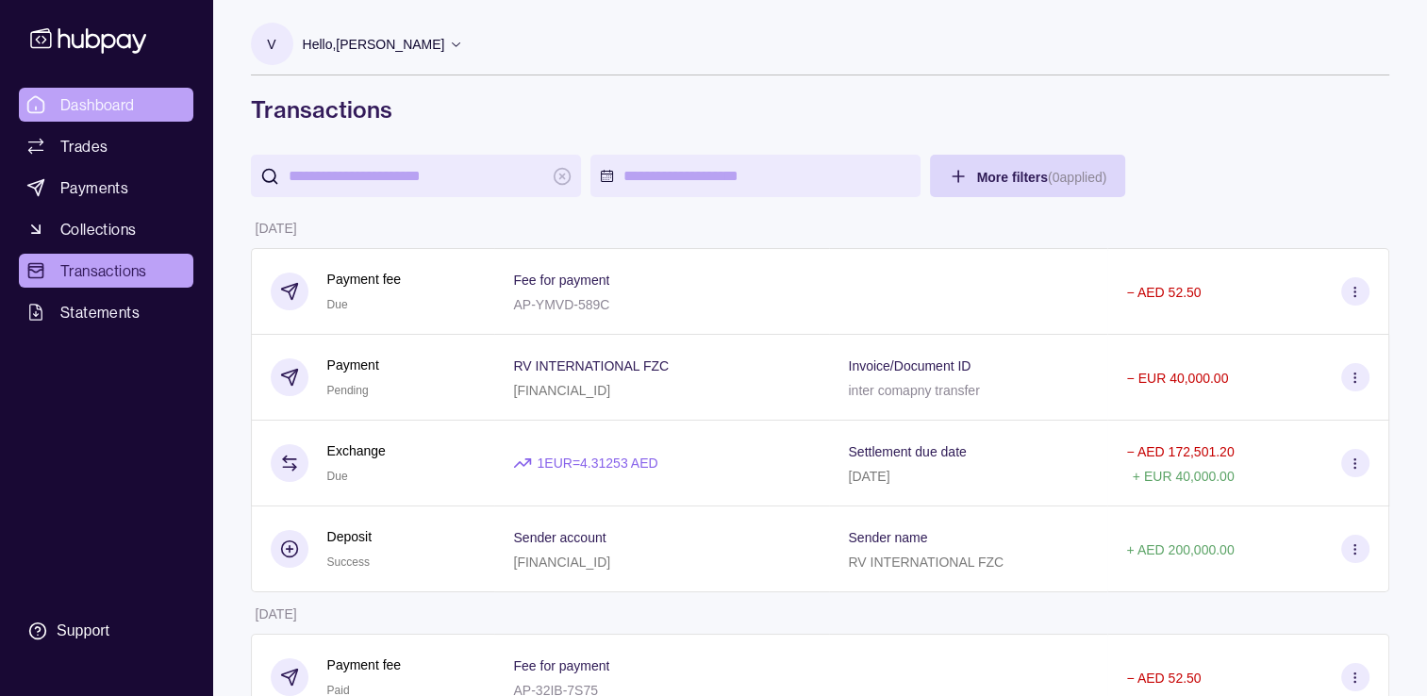
click at [121, 97] on span "Dashboard" at bounding box center [97, 104] width 74 height 23
